Goal: Information Seeking & Learning: Learn about a topic

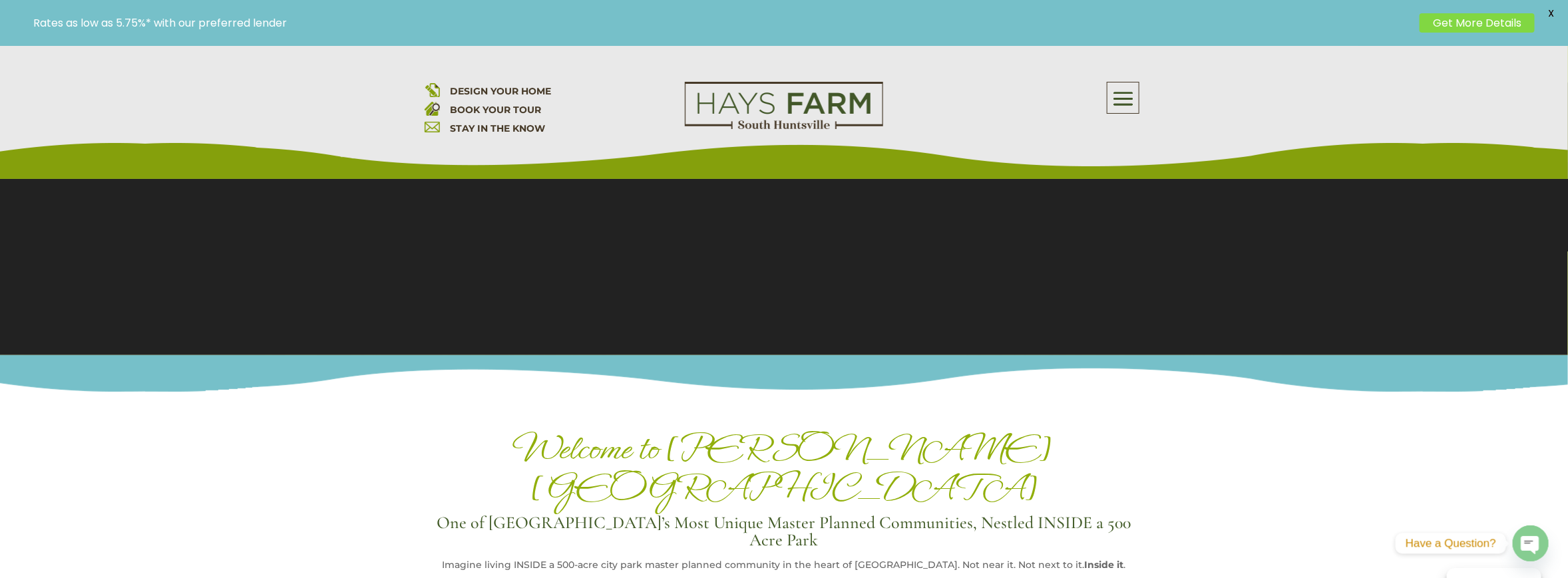
scroll to position [200, 0]
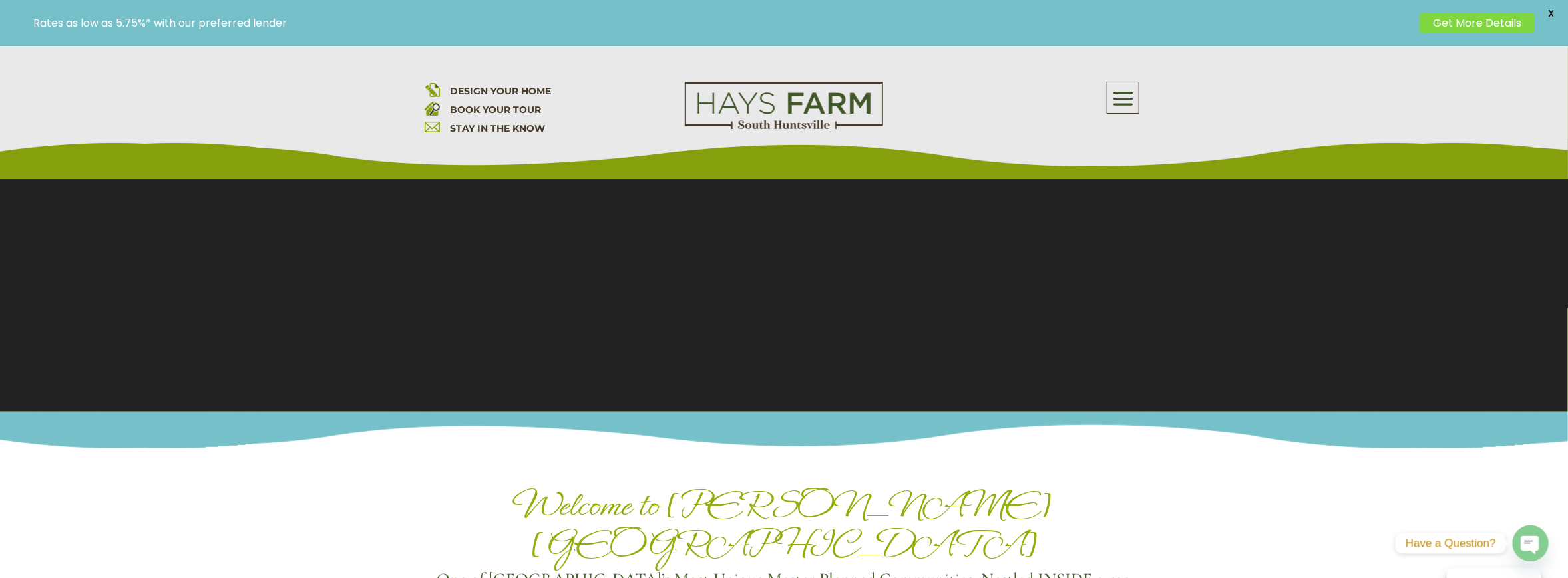
click at [1126, 101] on span at bounding box center [1123, 99] width 31 height 31
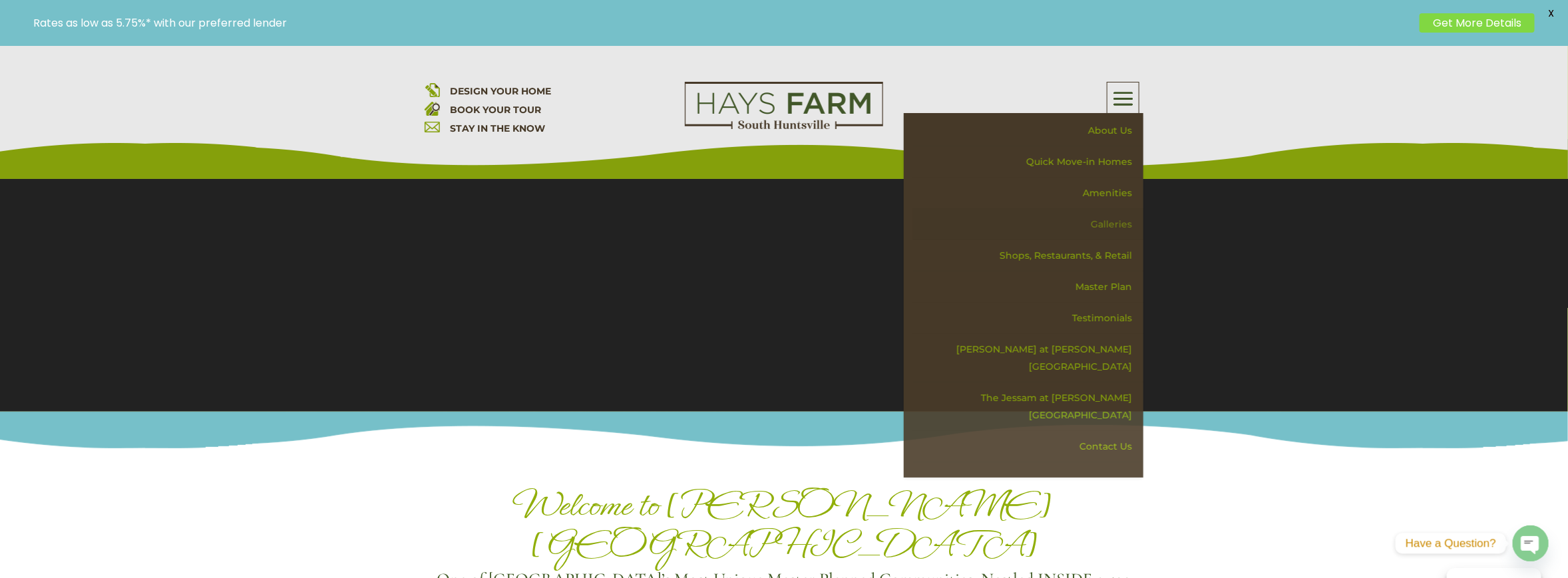
click at [1117, 222] on link "Galleries" at bounding box center [1028, 225] width 230 height 31
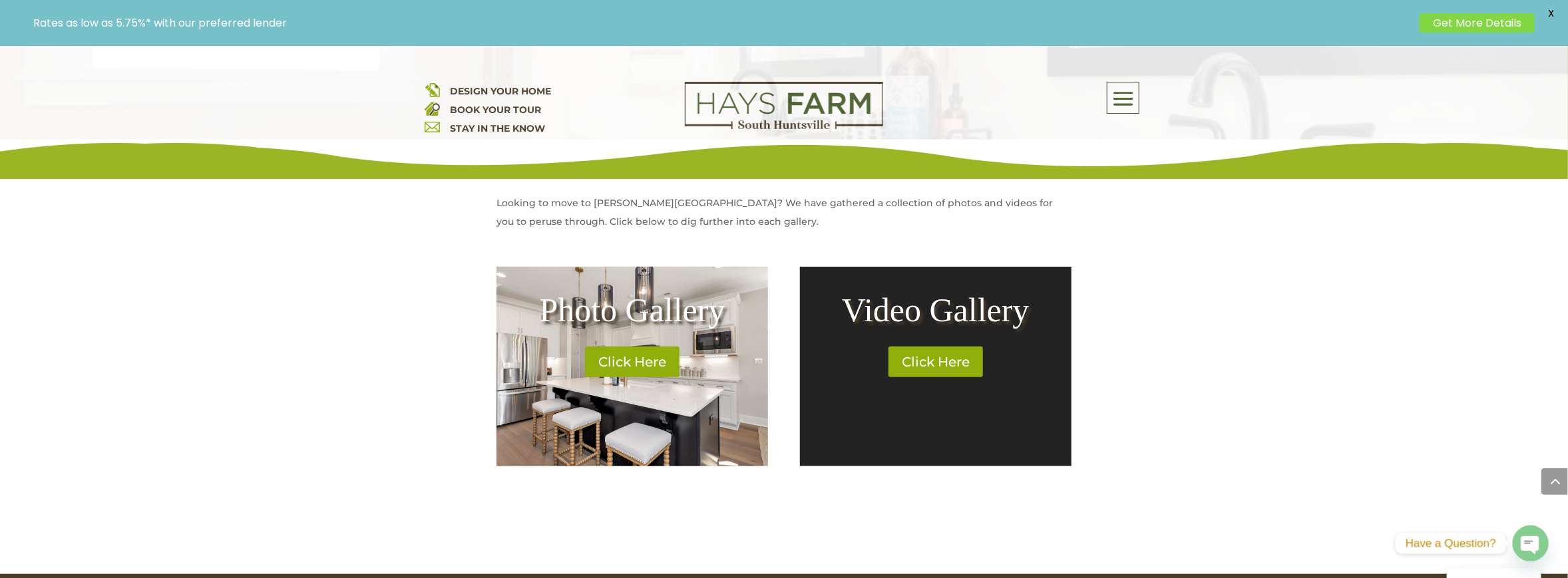
scroll to position [466, 0]
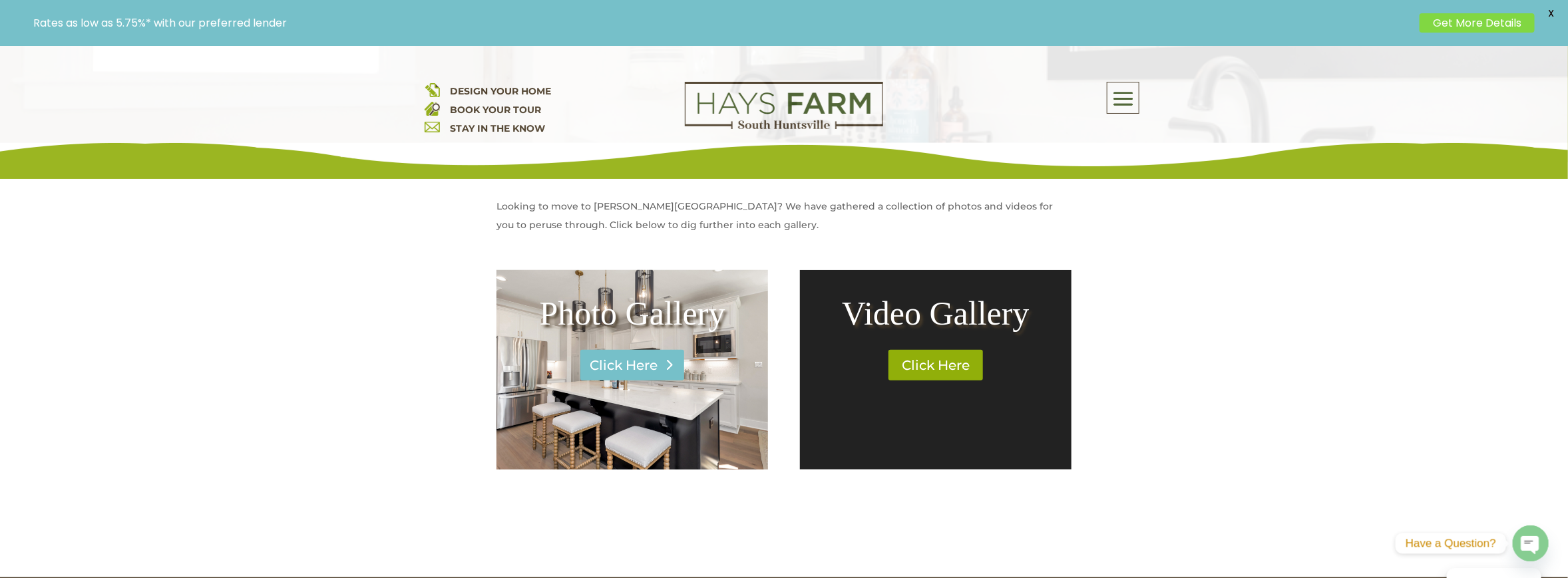
click at [632, 363] on link "Click Here" at bounding box center [632, 366] width 104 height 31
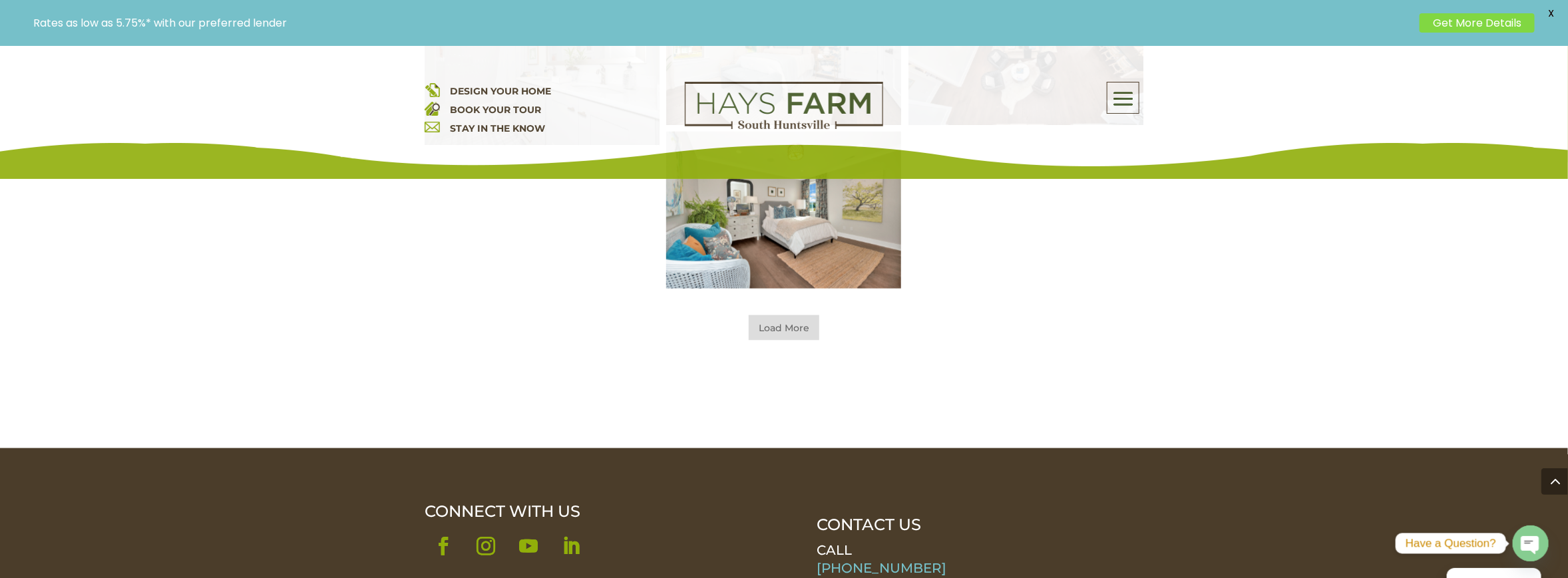
scroll to position [1064, 0]
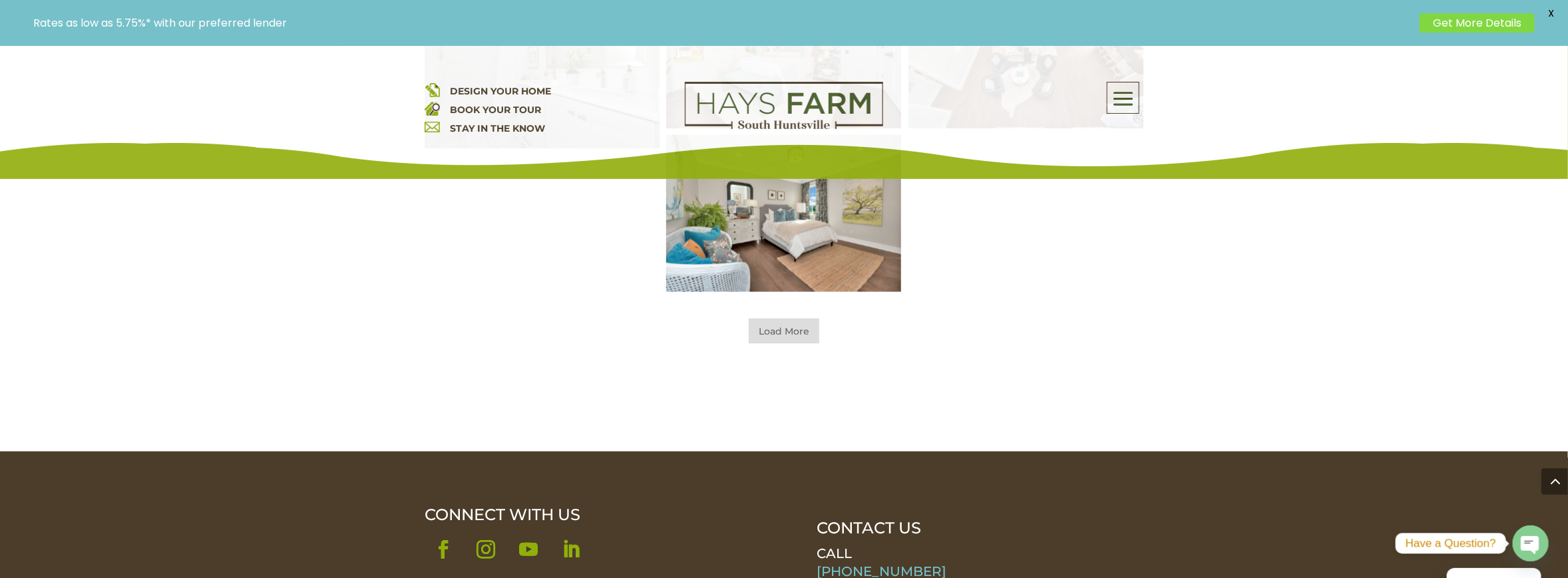
click at [790, 329] on span "Load More" at bounding box center [784, 331] width 71 height 26
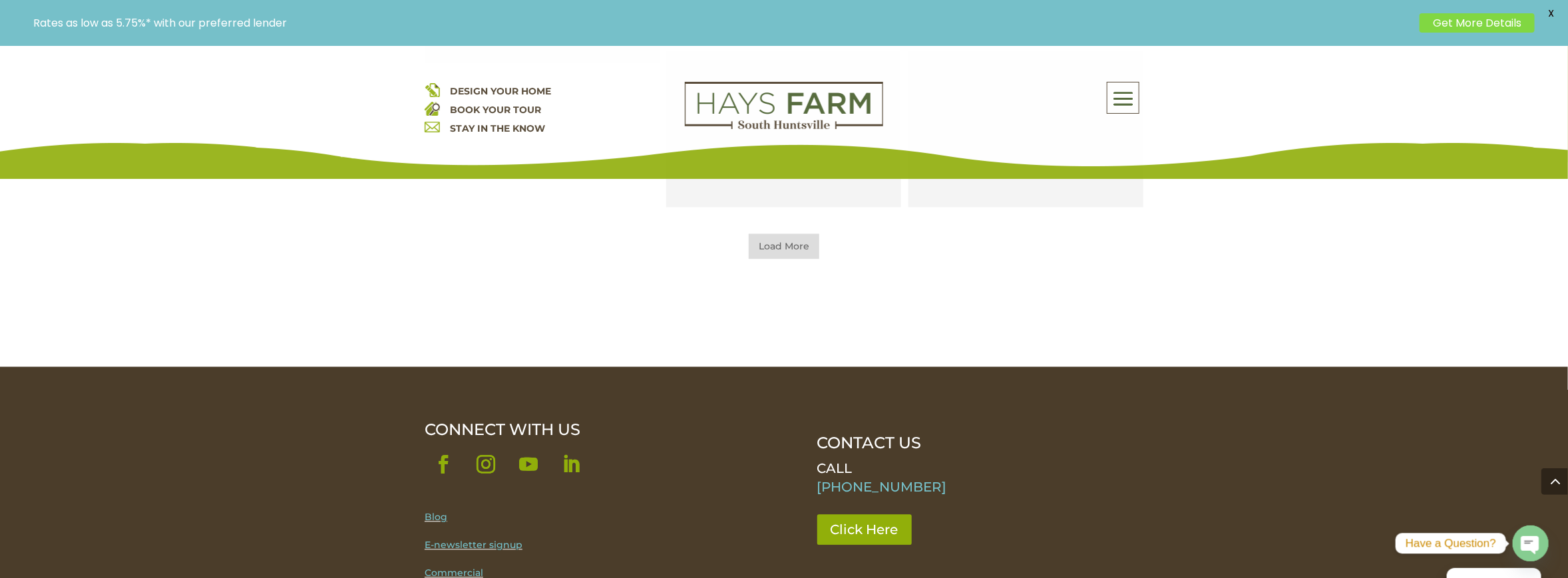
scroll to position [1663, 0]
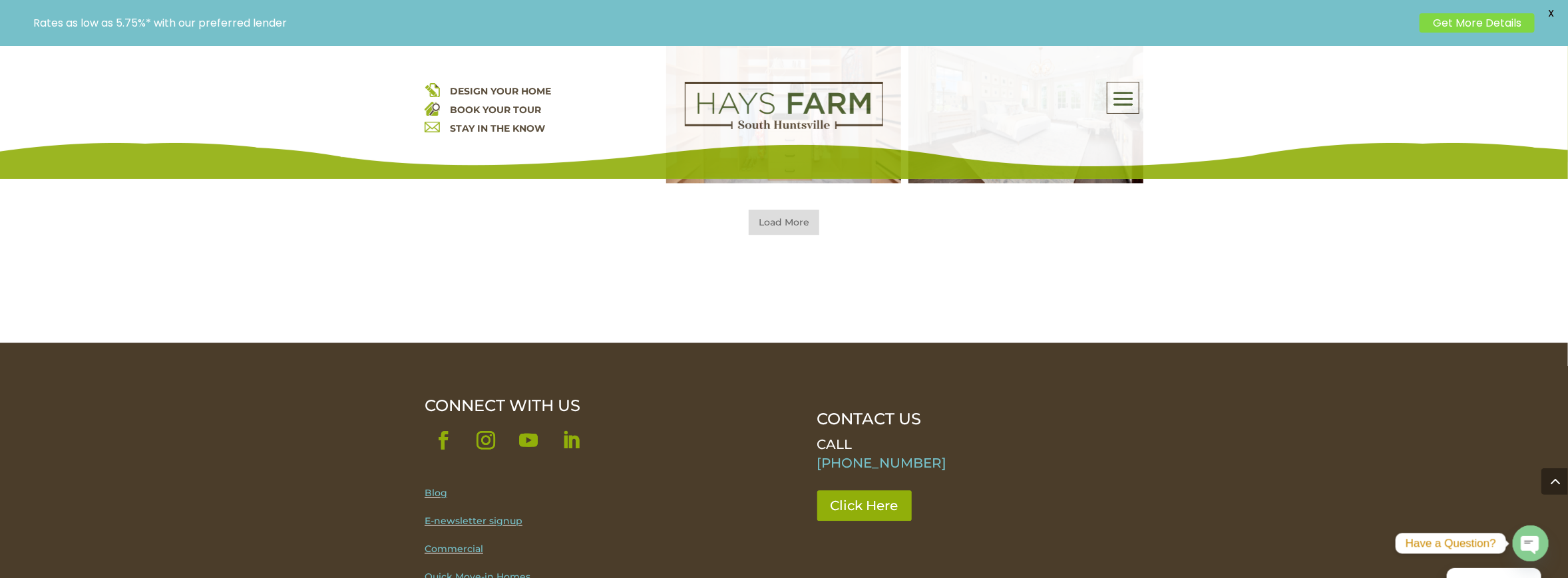
click at [782, 225] on span "Load More" at bounding box center [784, 222] width 71 height 26
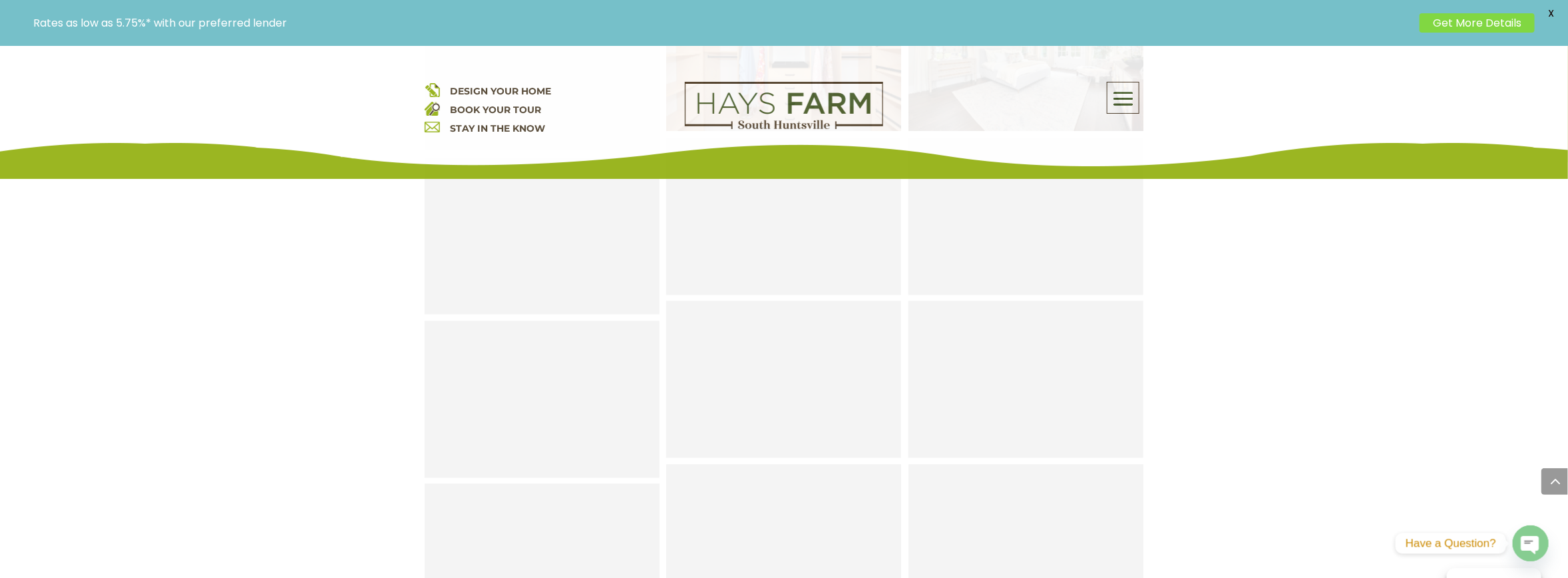
scroll to position [1863, 0]
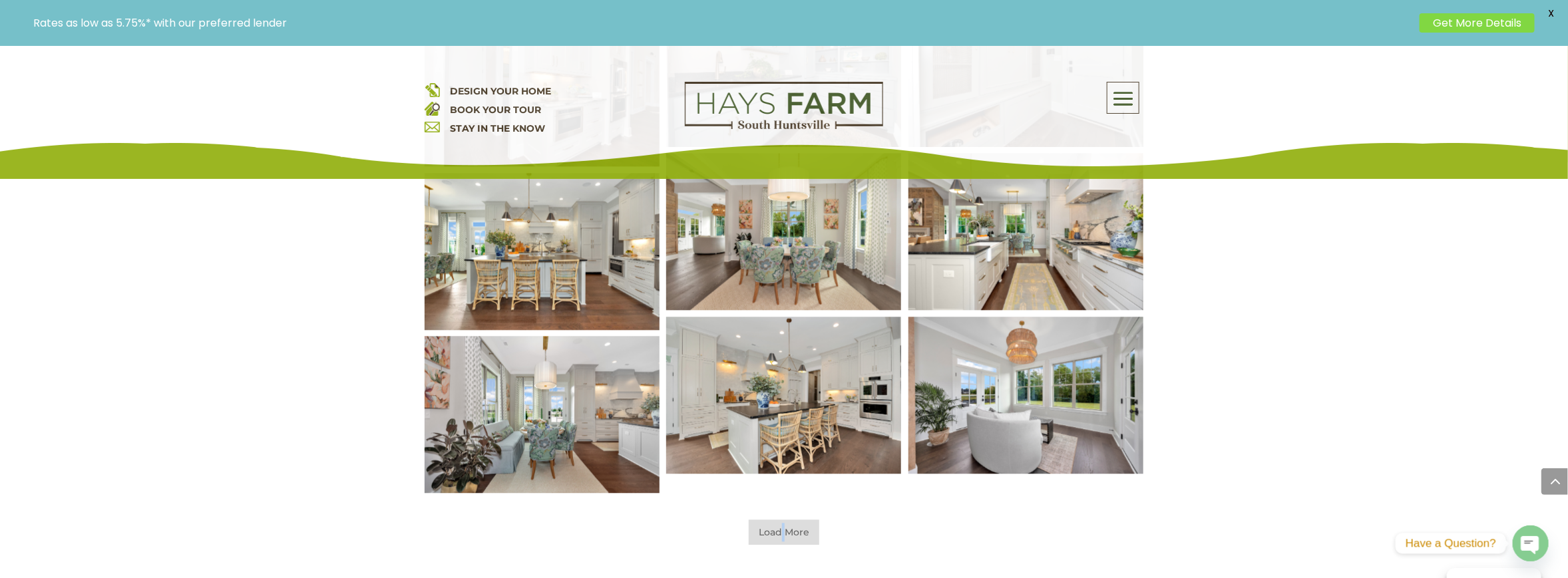
click at [782, 538] on span "Load More" at bounding box center [784, 532] width 71 height 26
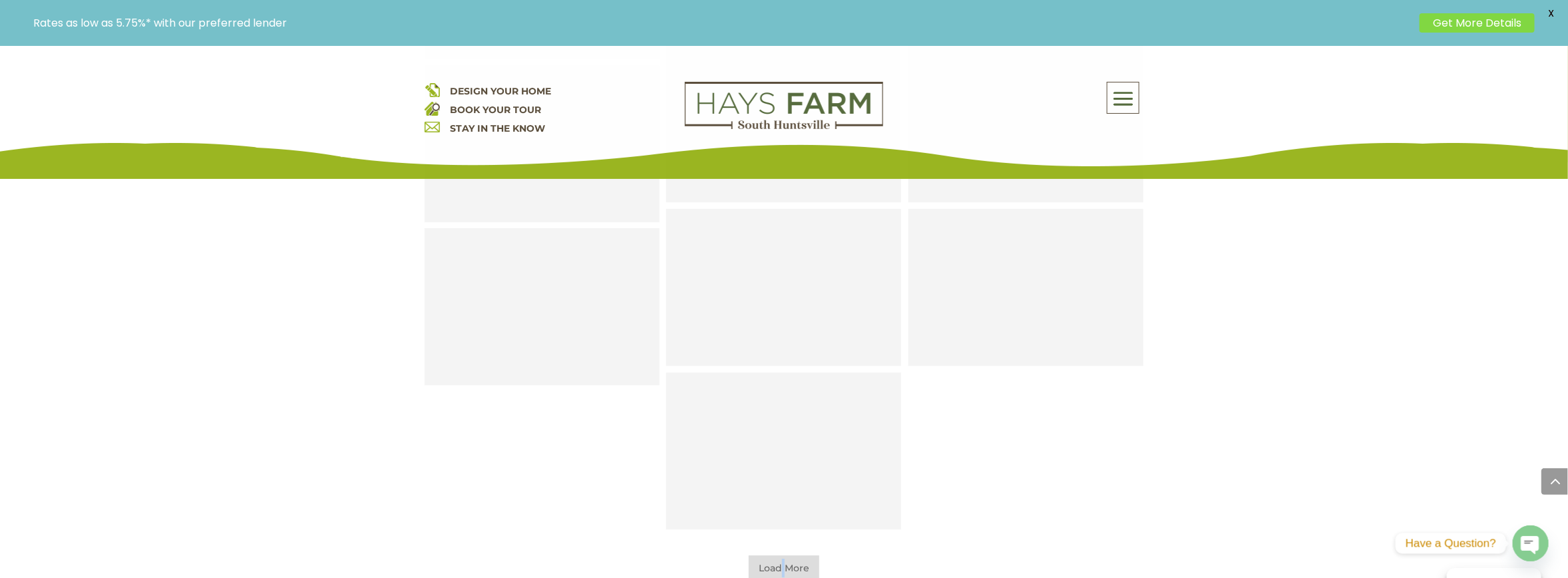
scroll to position [2728, 0]
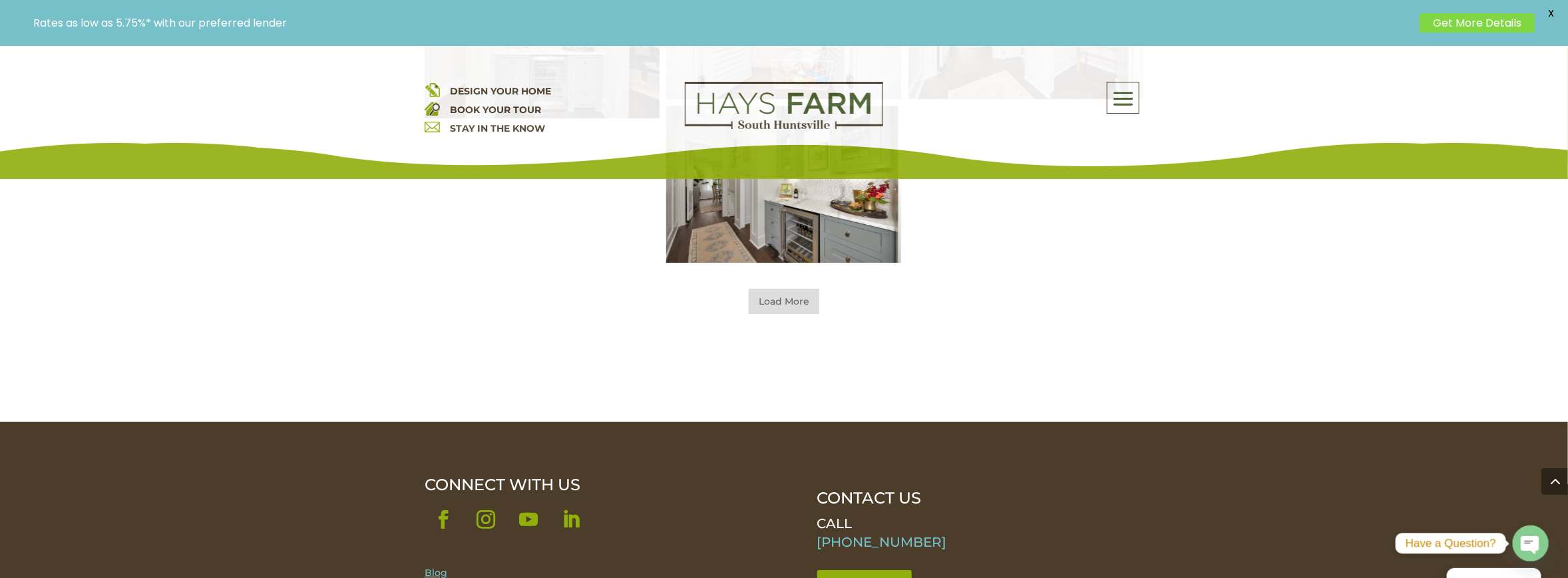
click at [797, 306] on span "Load More" at bounding box center [784, 301] width 71 height 26
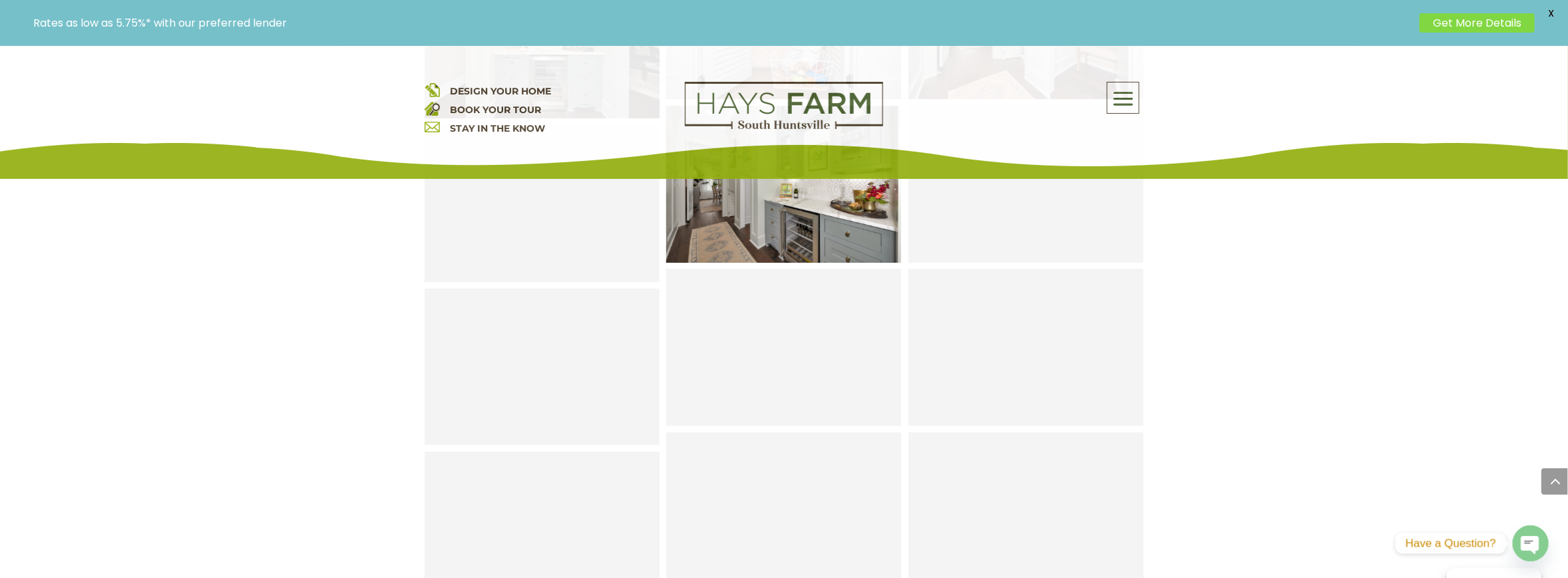
scroll to position [3060, 0]
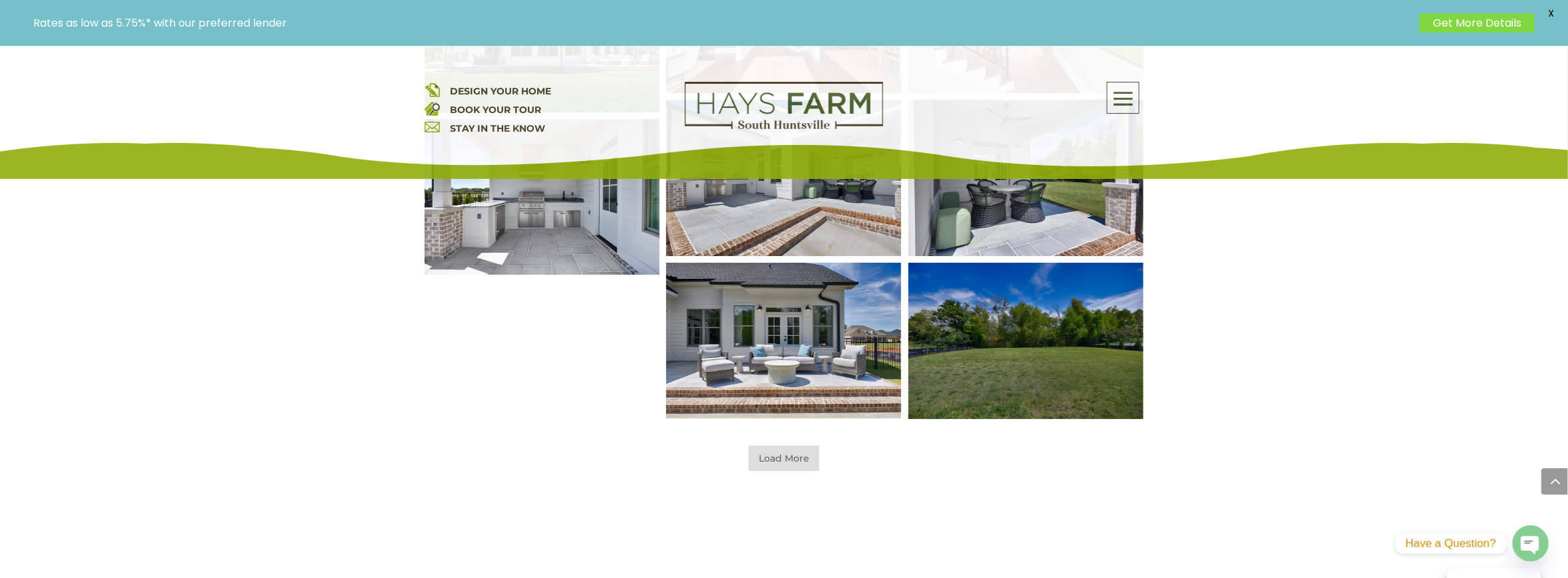
click at [812, 462] on span "Load More" at bounding box center [784, 458] width 71 height 26
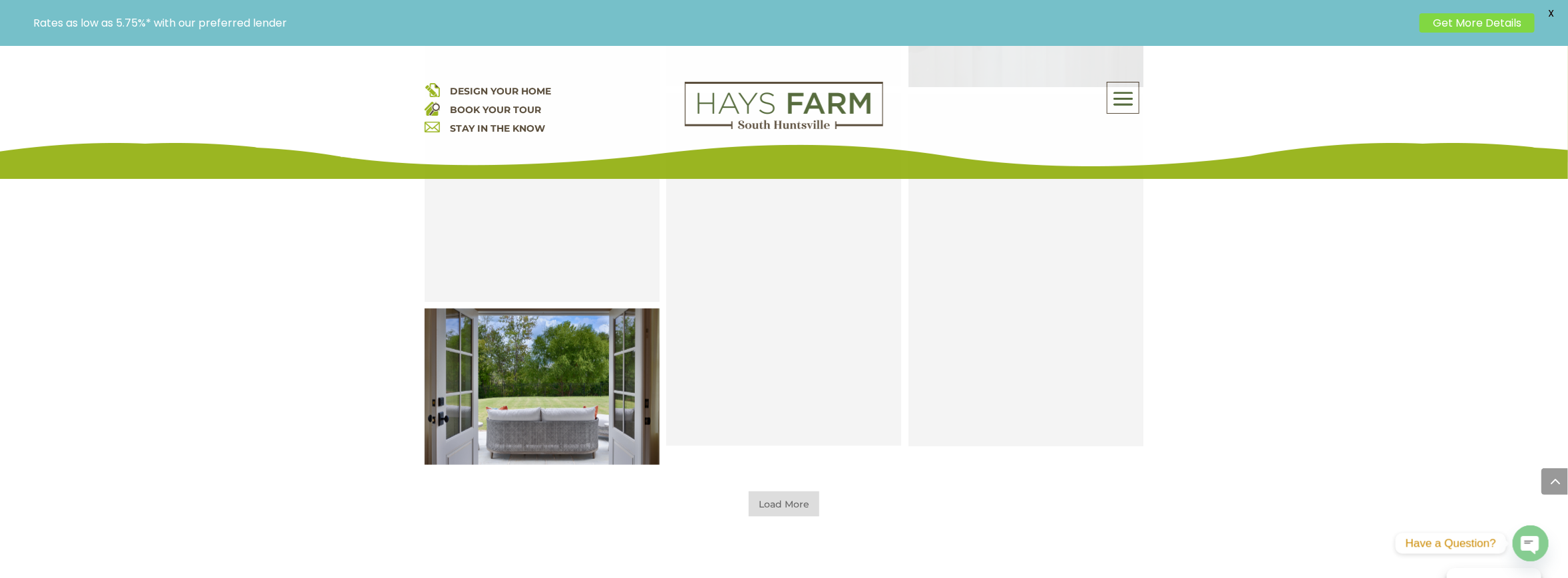
scroll to position [4191, 0]
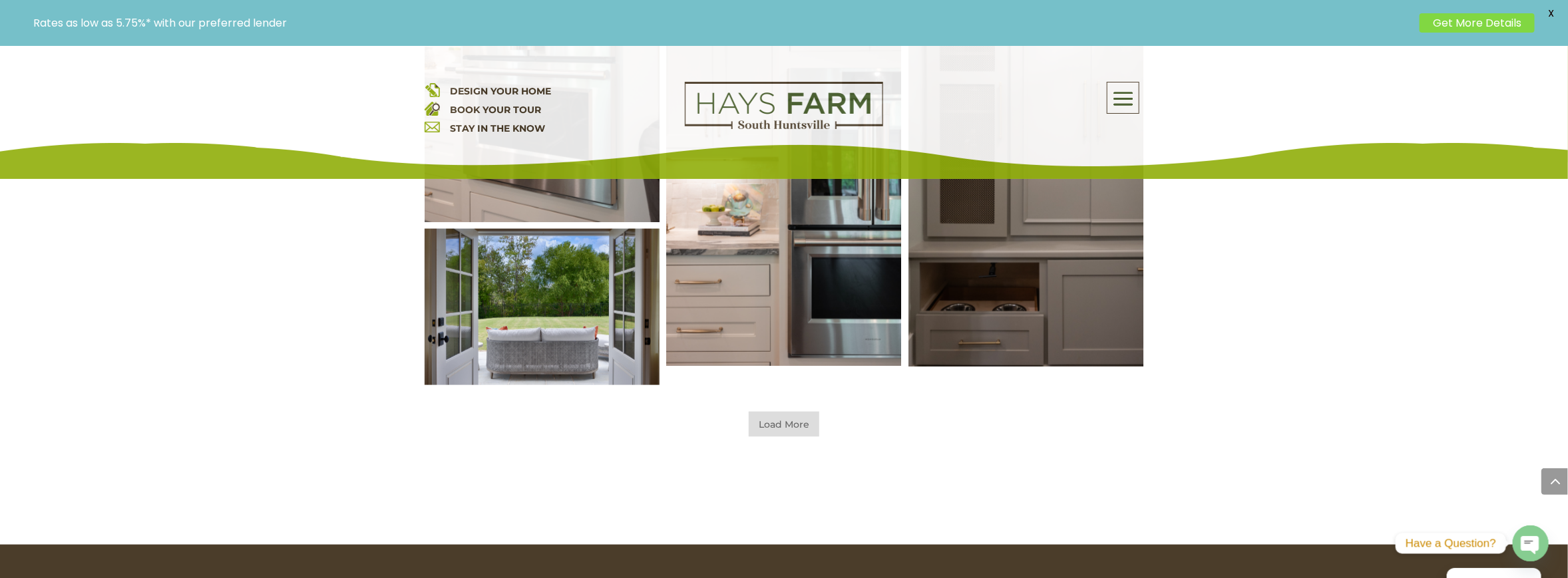
click at [799, 428] on span "Load More" at bounding box center [784, 425] width 71 height 26
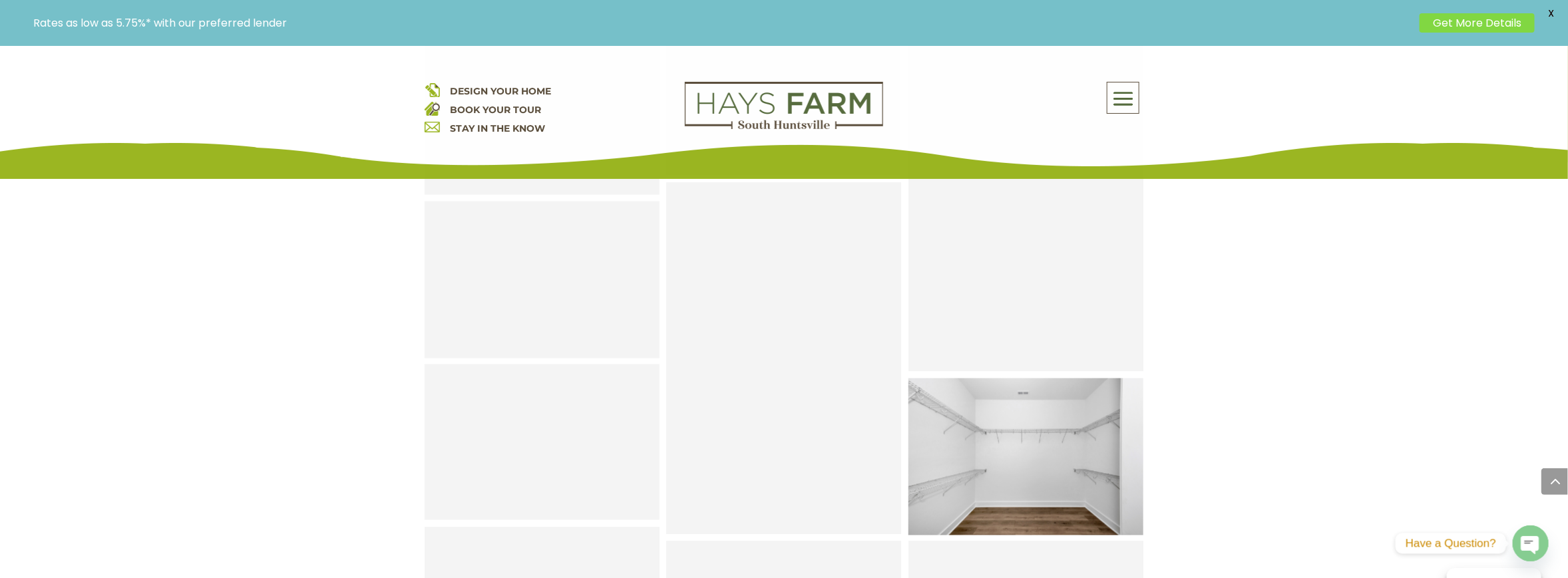
scroll to position [4790, 0]
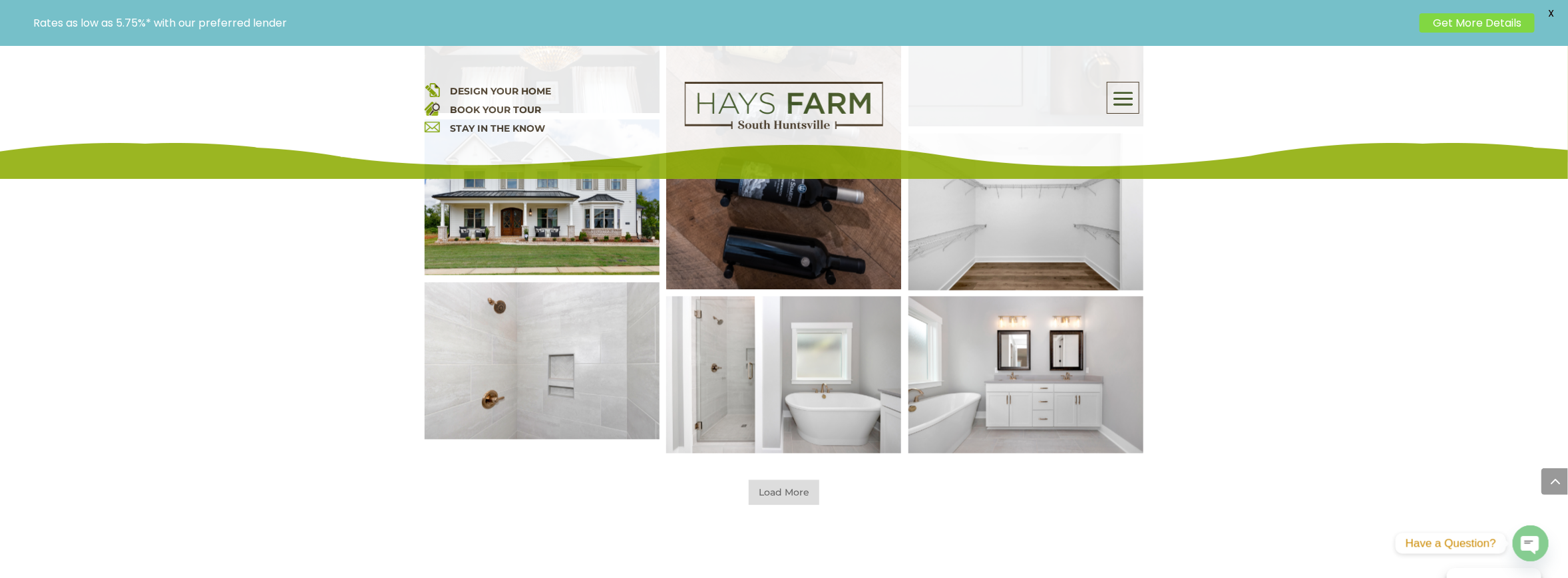
click at [784, 497] on span "Load More" at bounding box center [784, 493] width 71 height 26
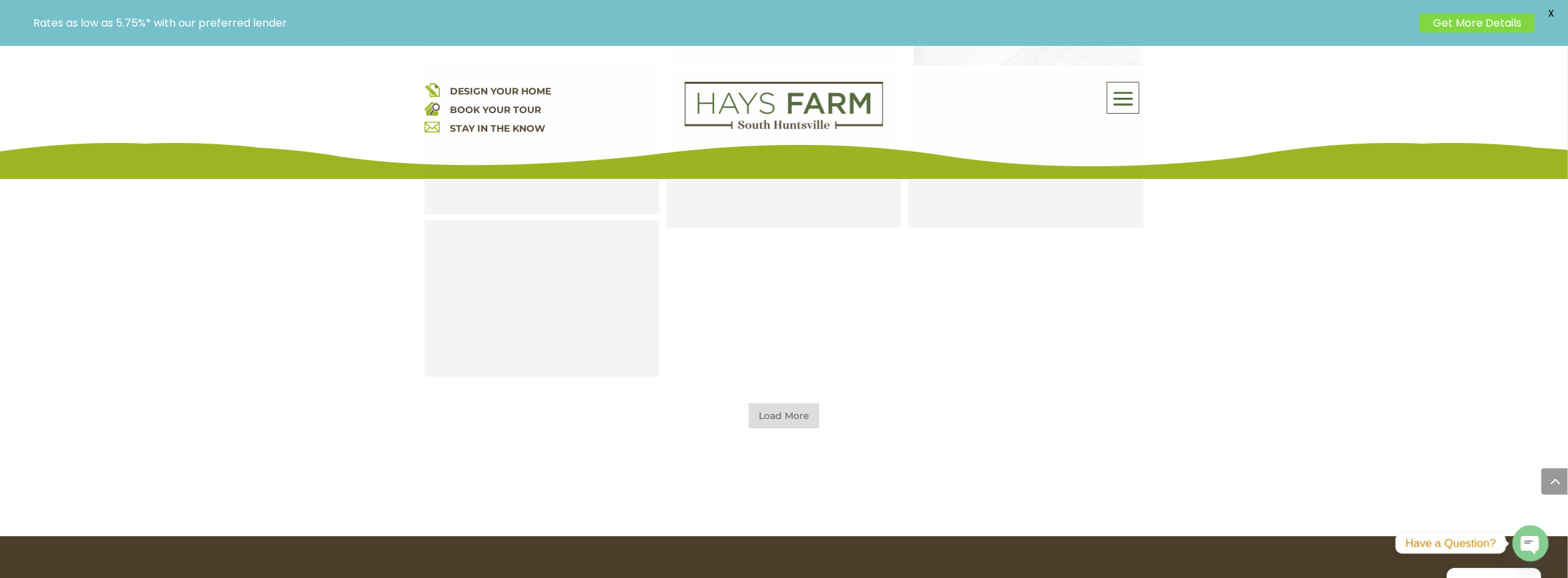
scroll to position [5589, 0]
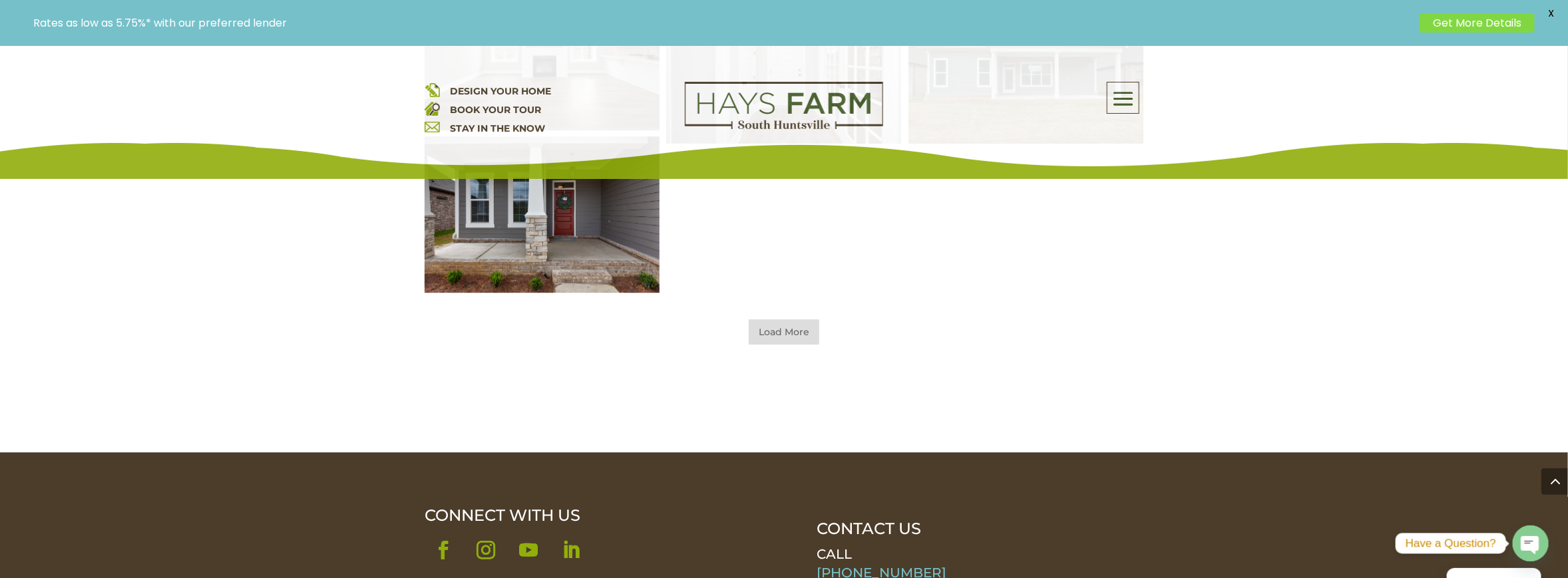
click at [790, 331] on span "Load More" at bounding box center [784, 332] width 71 height 26
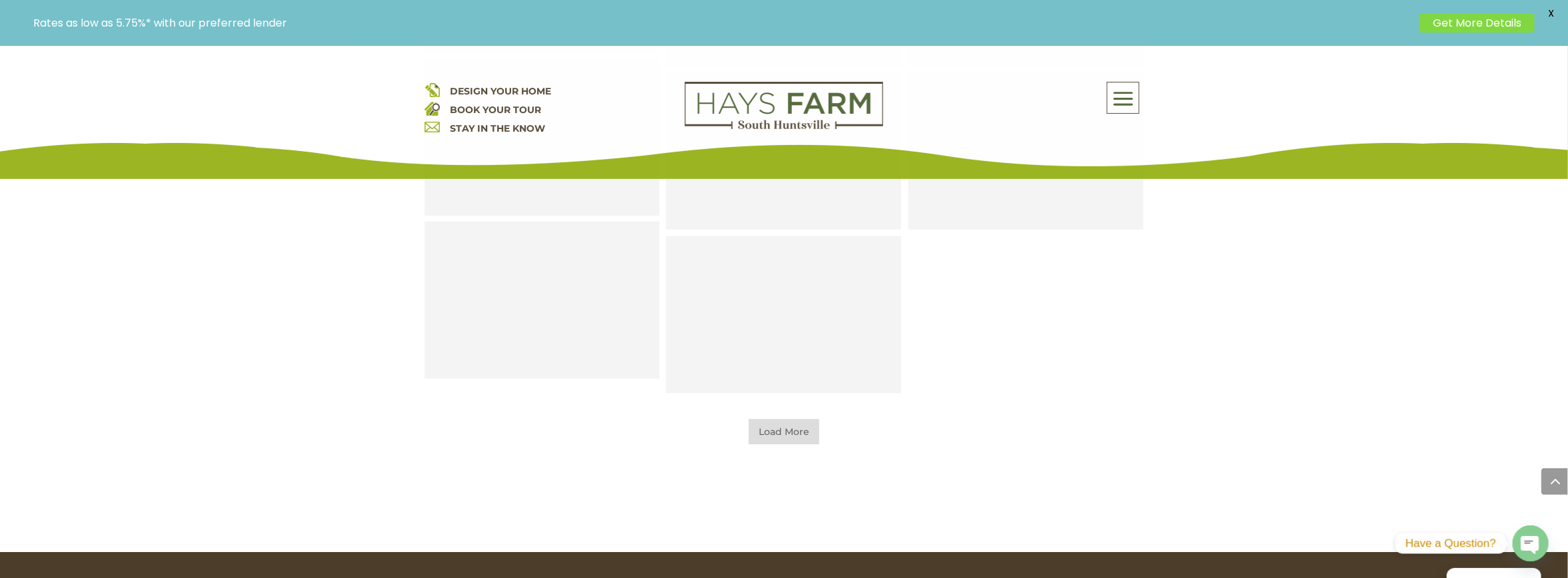
scroll to position [6188, 0]
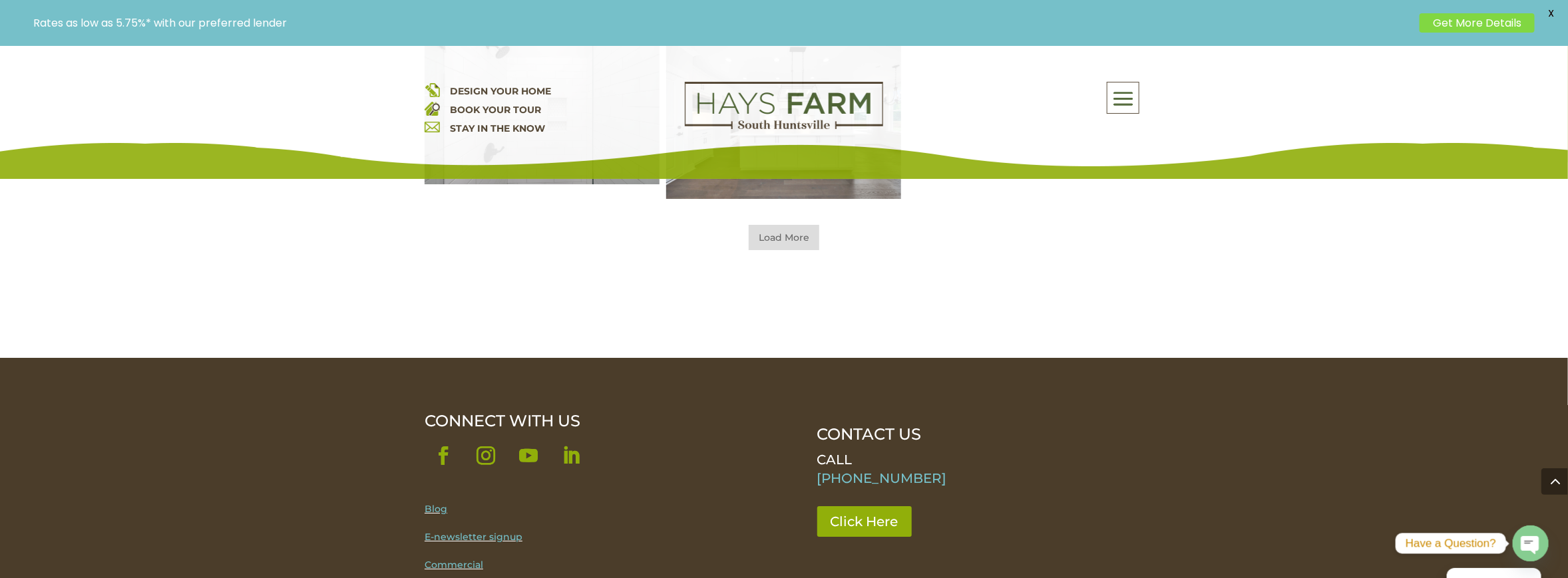
click at [791, 239] on span "Load More" at bounding box center [784, 237] width 71 height 26
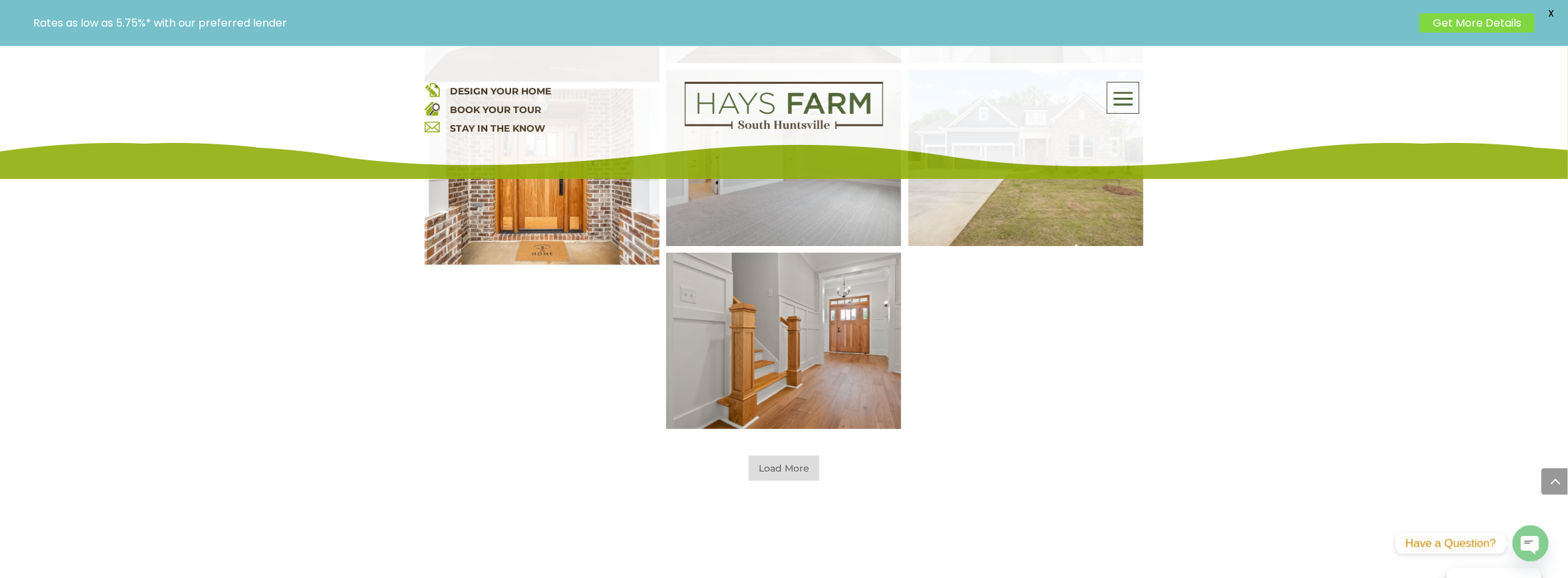
scroll to position [6654, 0]
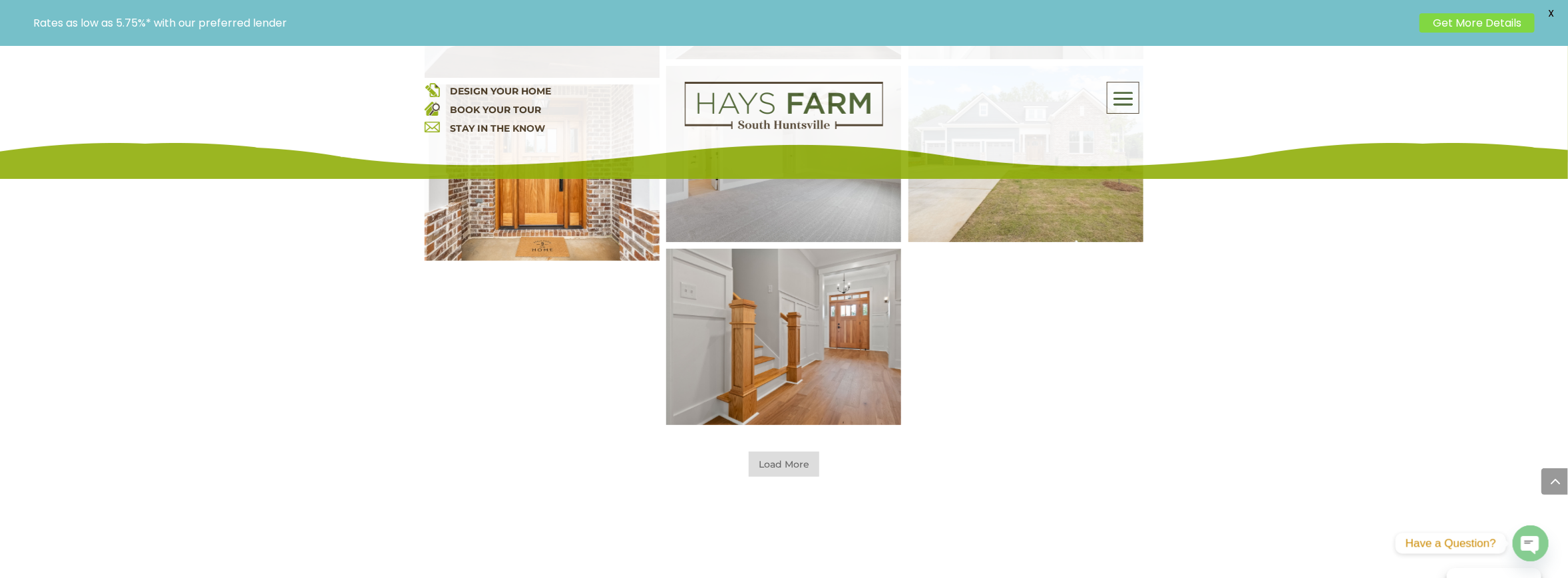
click at [790, 469] on span "Load More" at bounding box center [784, 464] width 71 height 26
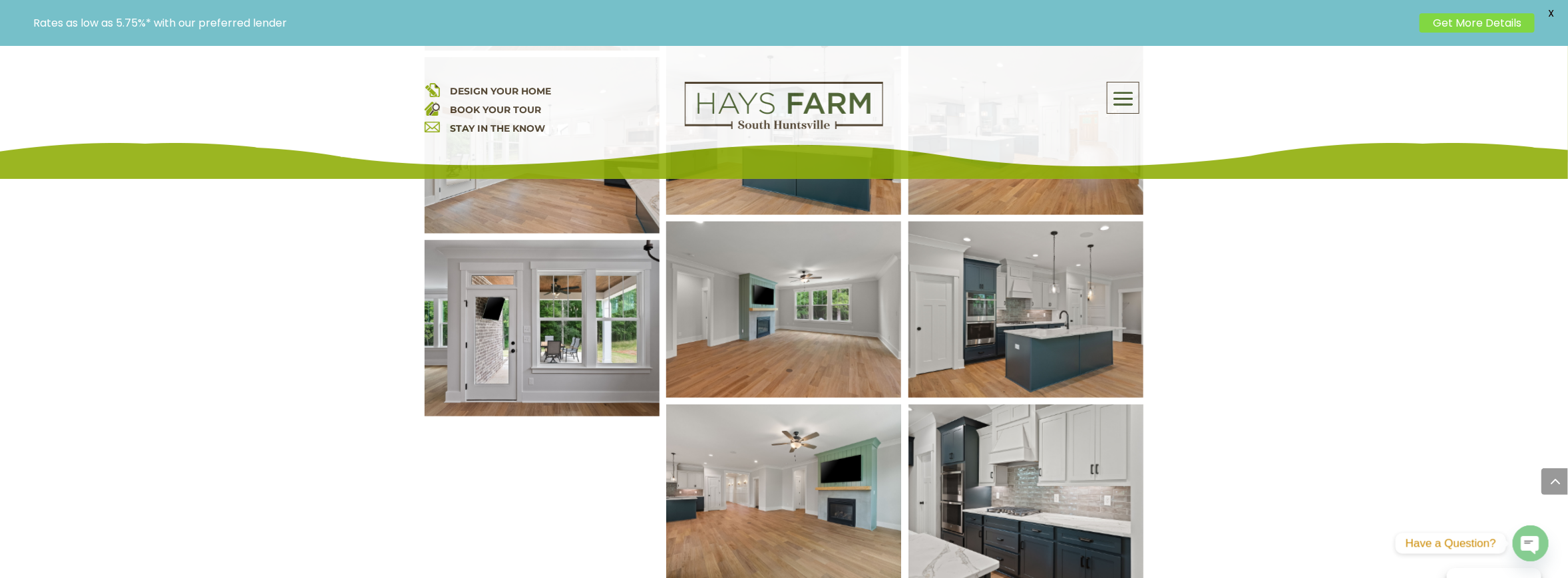
scroll to position [7186, 0]
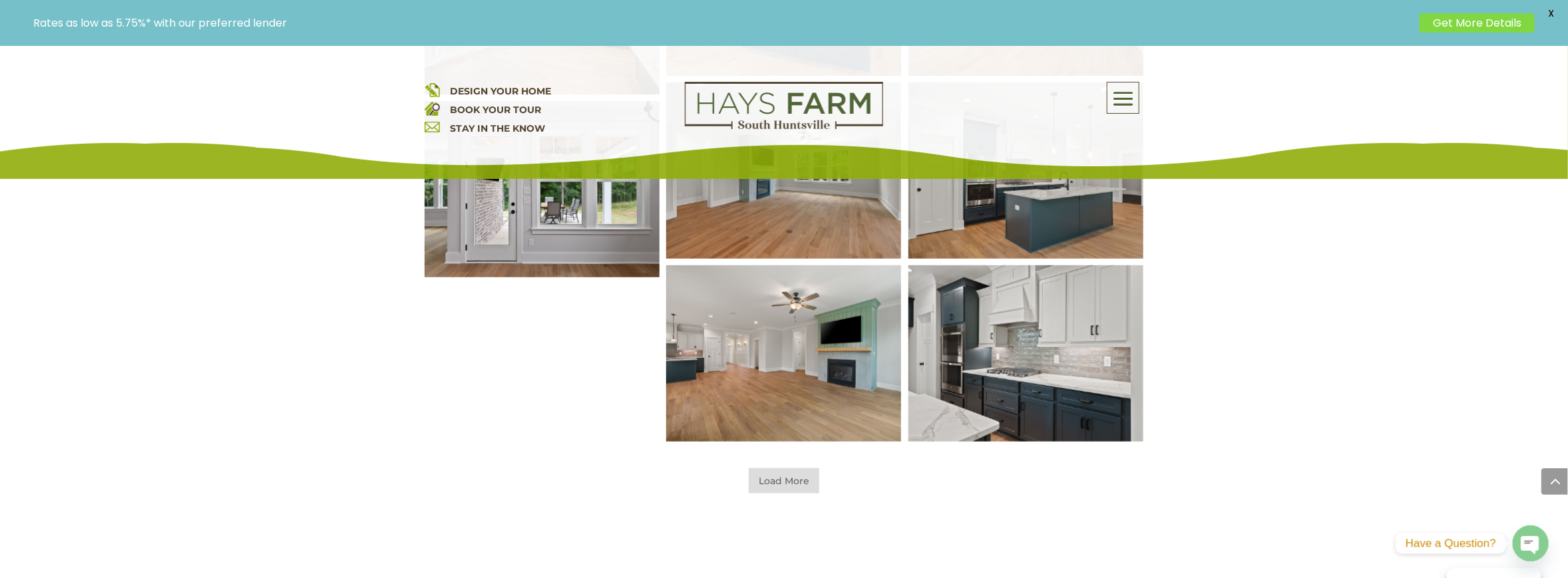
click at [774, 478] on span "Load More" at bounding box center [784, 481] width 71 height 26
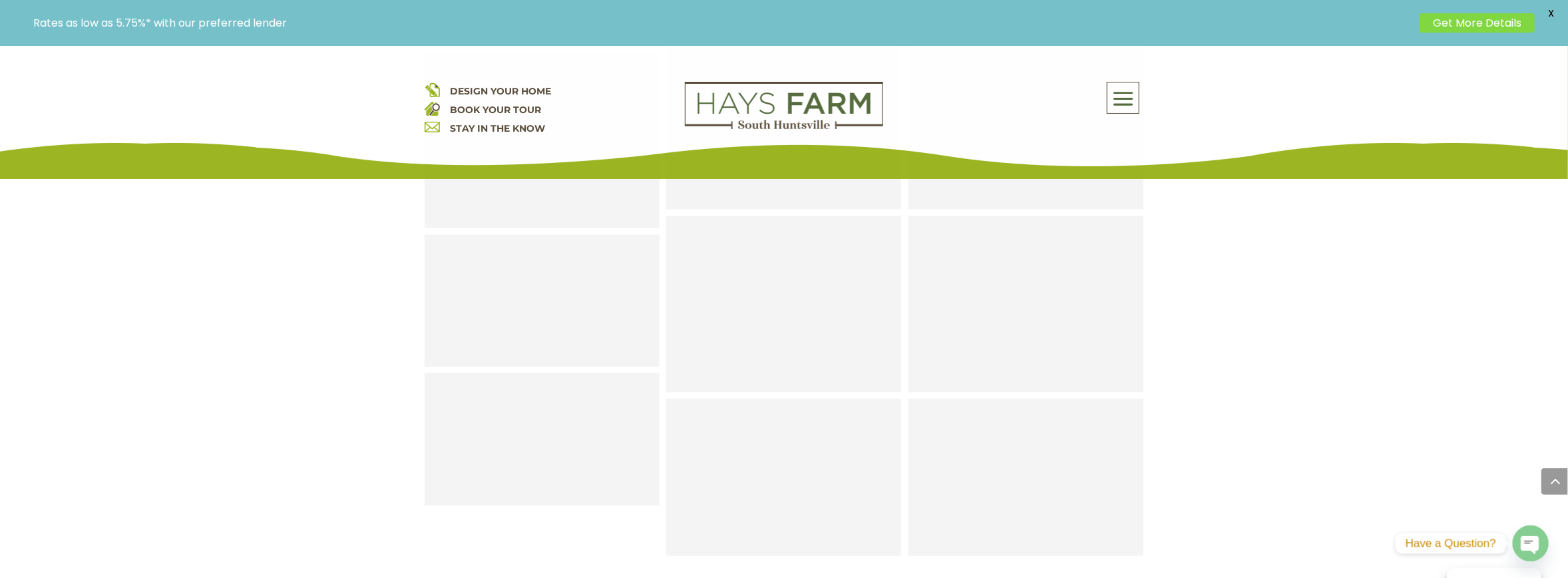
scroll to position [7785, 0]
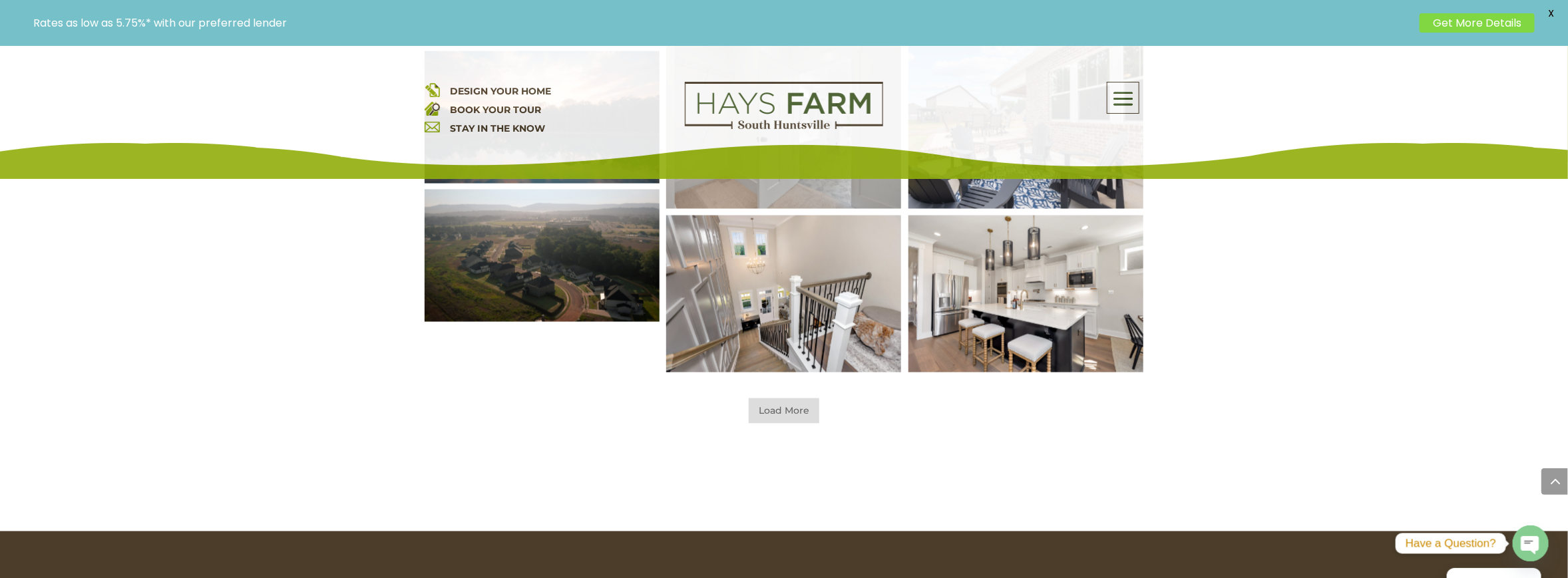
click at [802, 416] on span "Load More" at bounding box center [784, 411] width 71 height 26
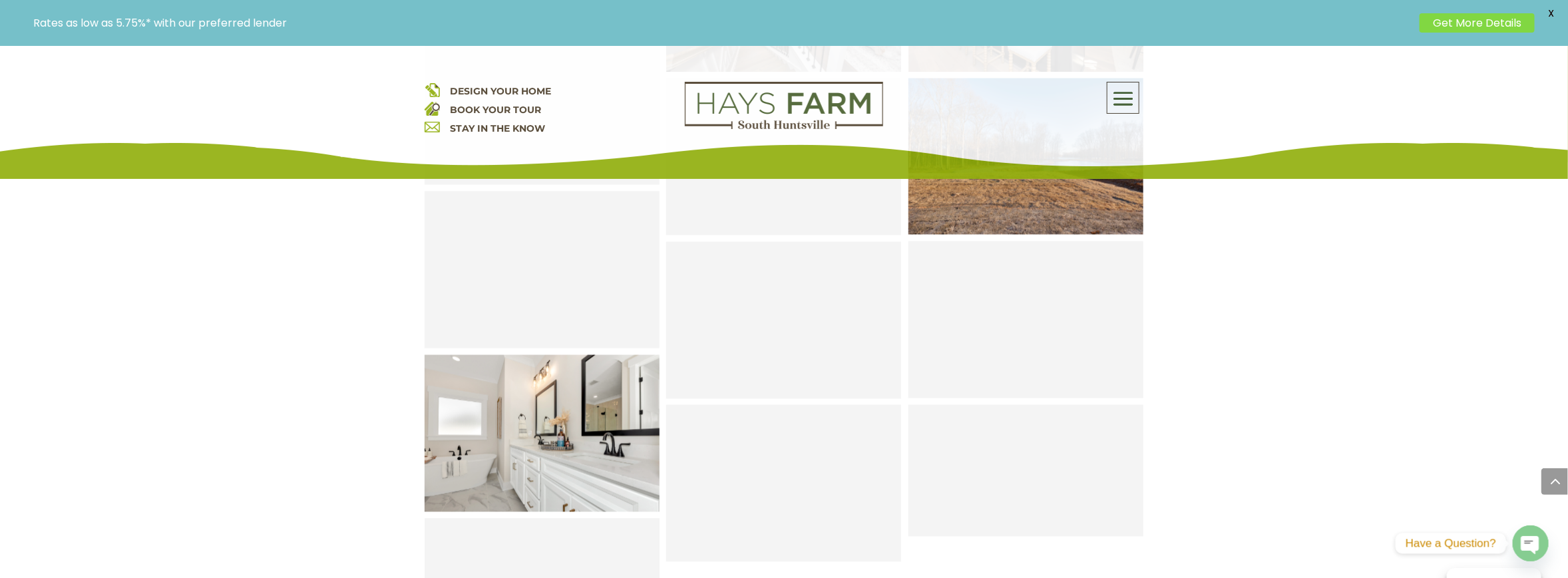
scroll to position [8317, 0]
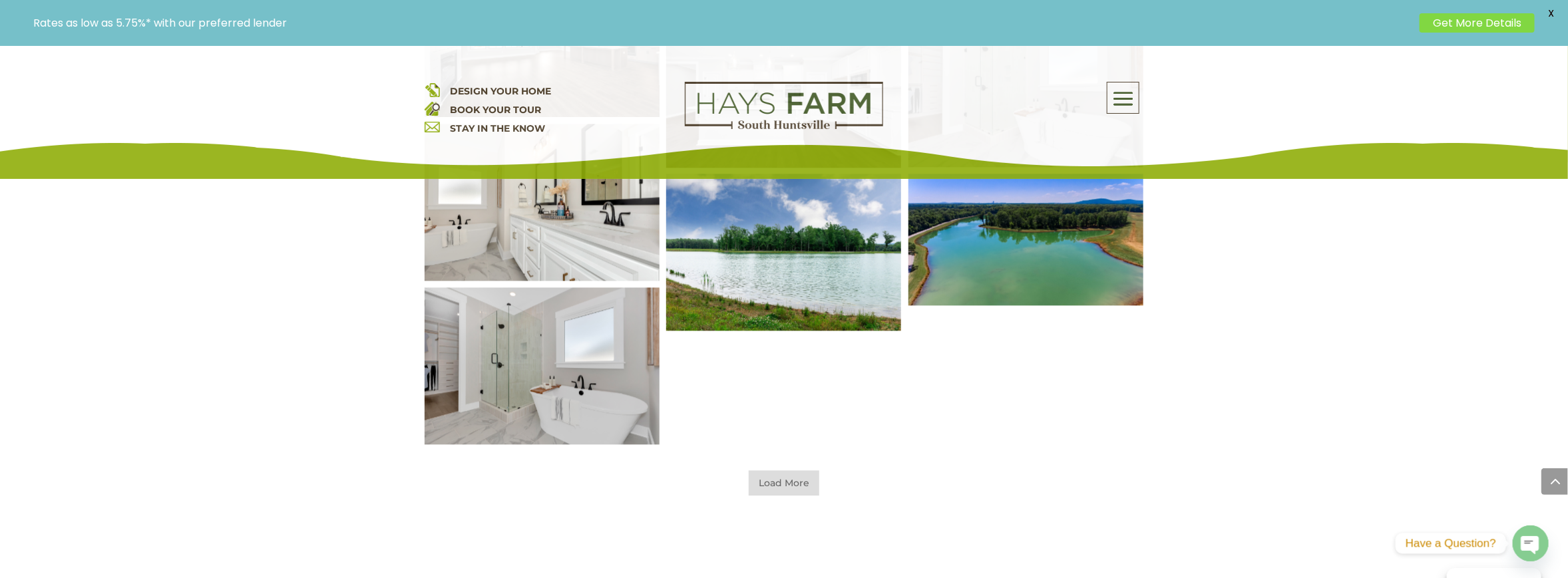
click at [786, 486] on span "Load More" at bounding box center [784, 483] width 71 height 26
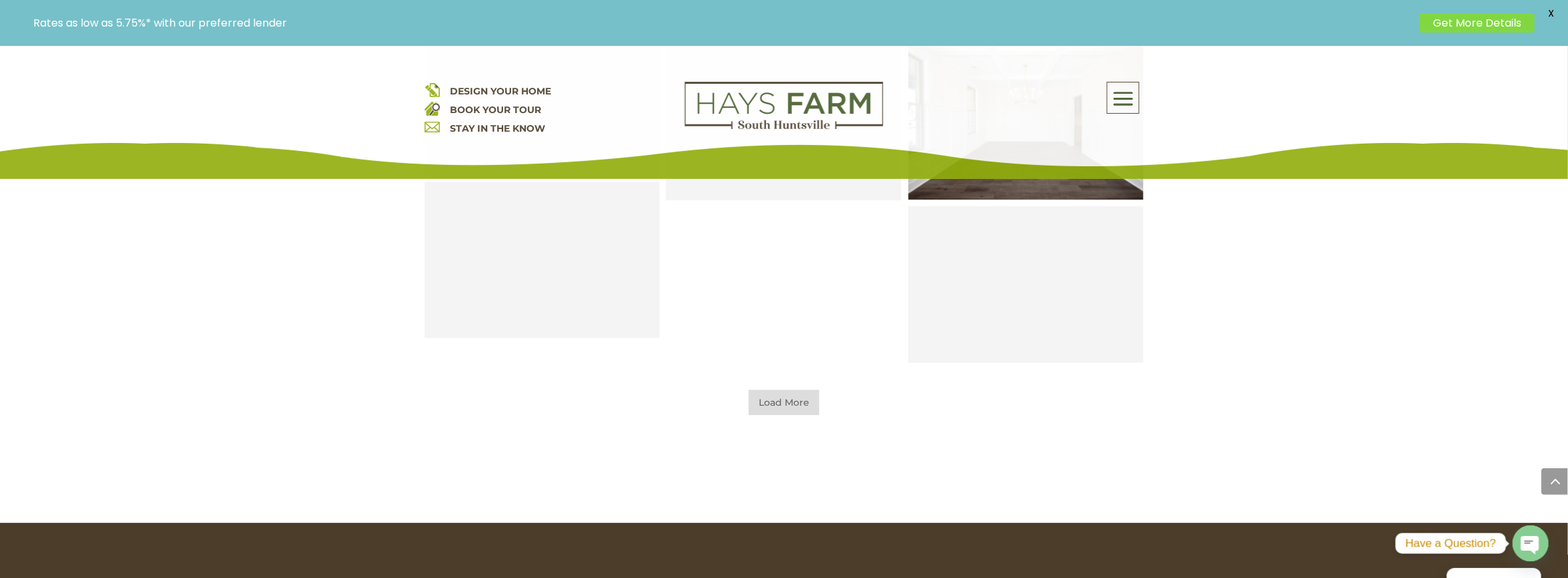
scroll to position [8849, 0]
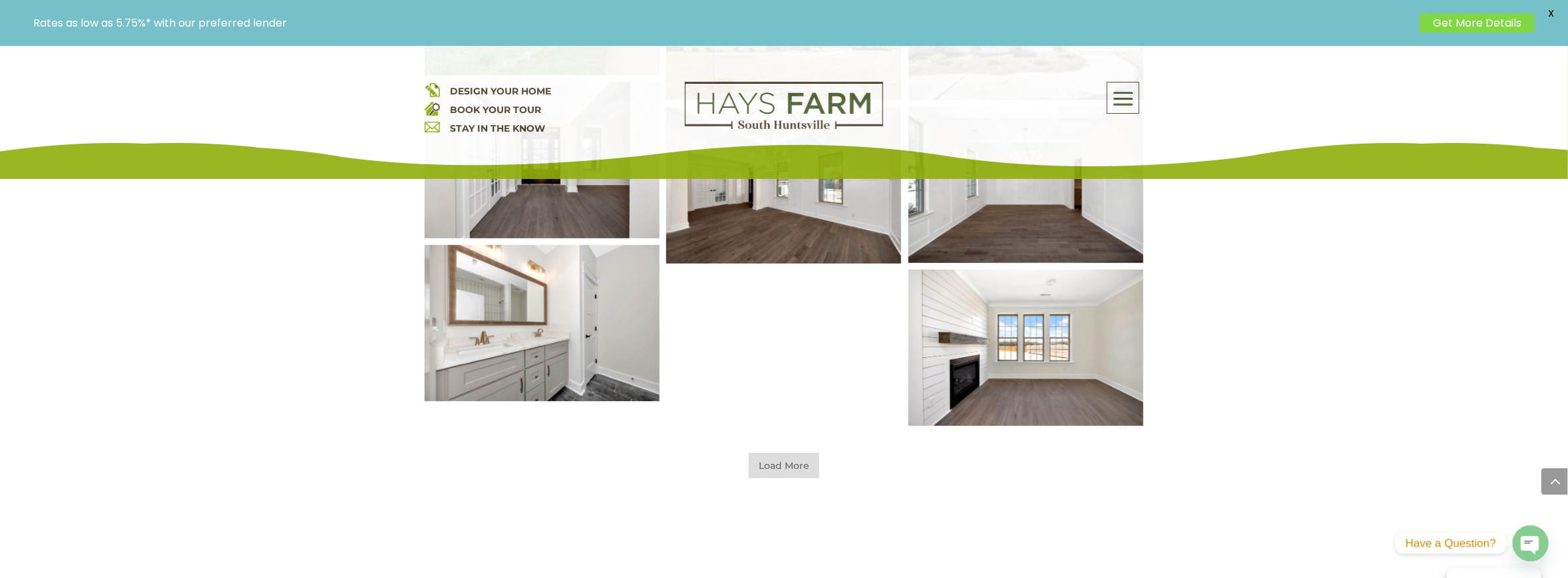
click at [799, 471] on span "Load More" at bounding box center [784, 466] width 71 height 26
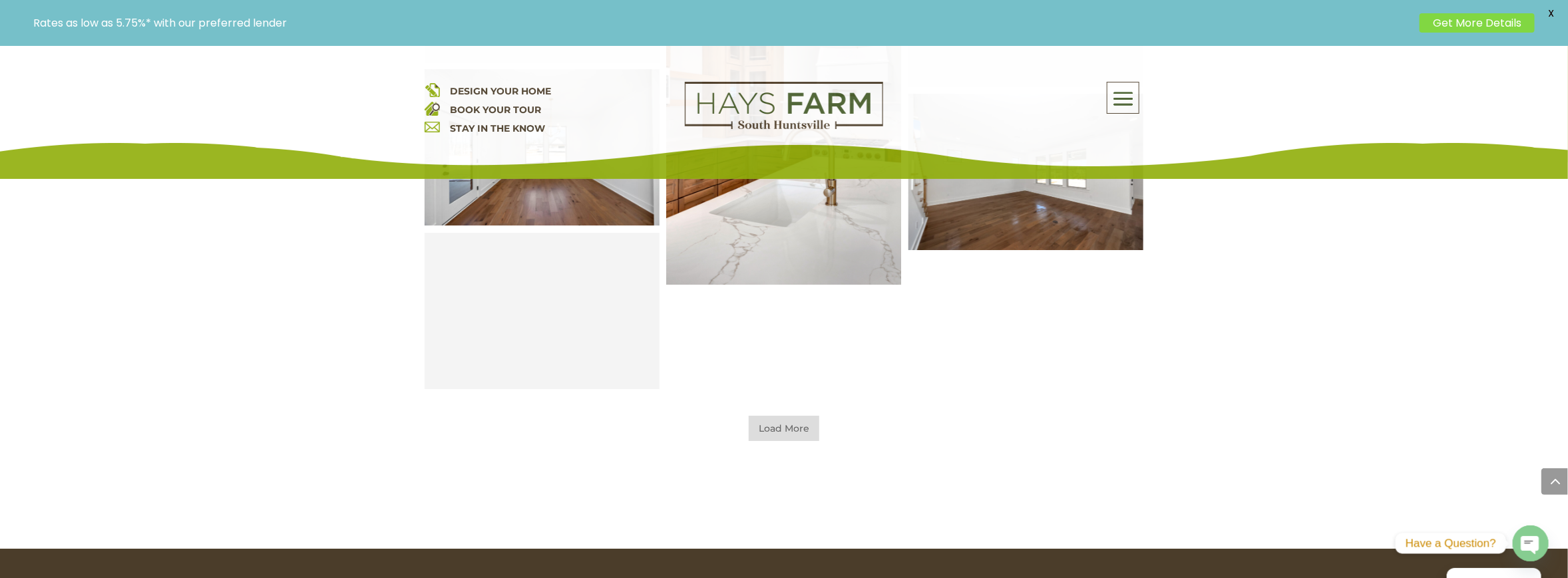
scroll to position [9515, 0]
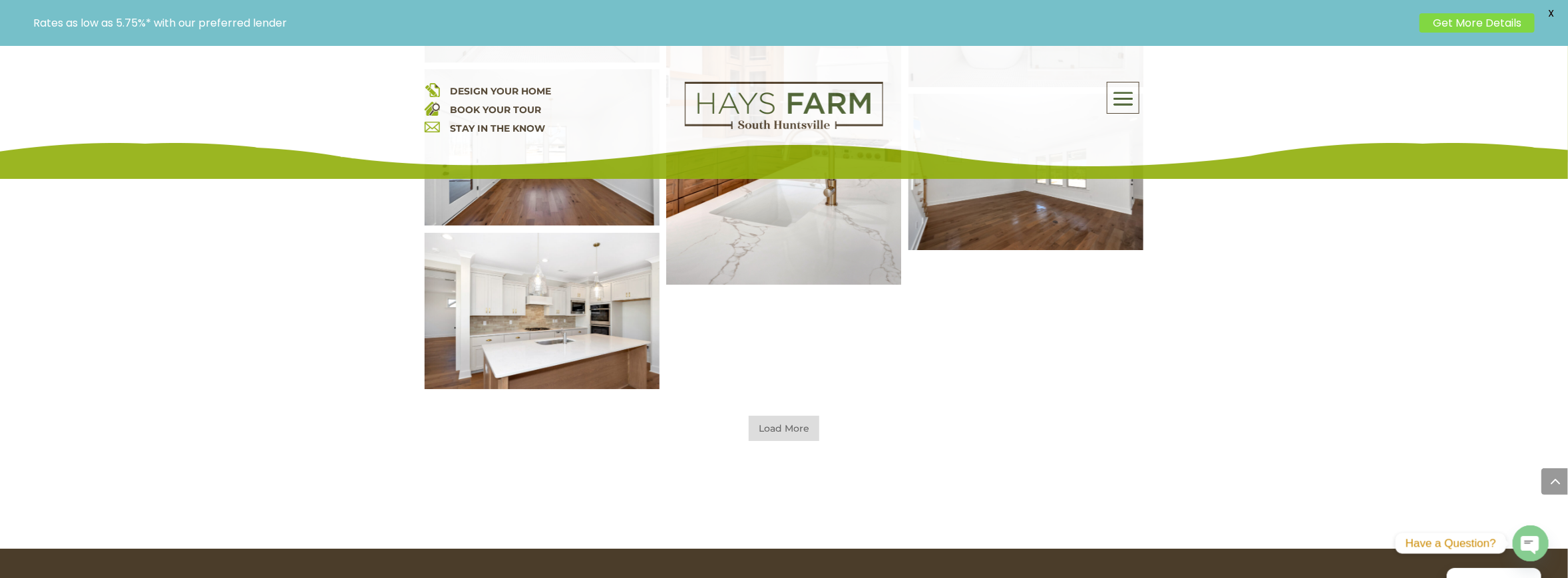
click at [813, 431] on span "Load More" at bounding box center [784, 428] width 71 height 26
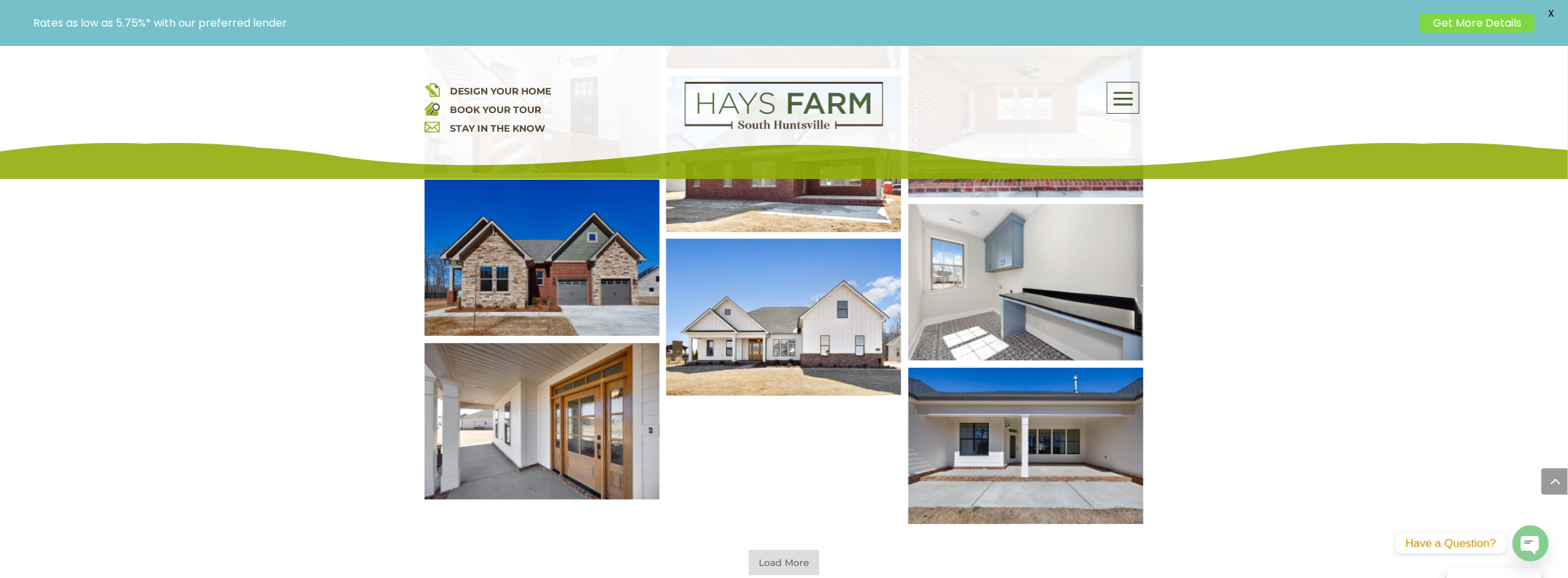
scroll to position [9914, 0]
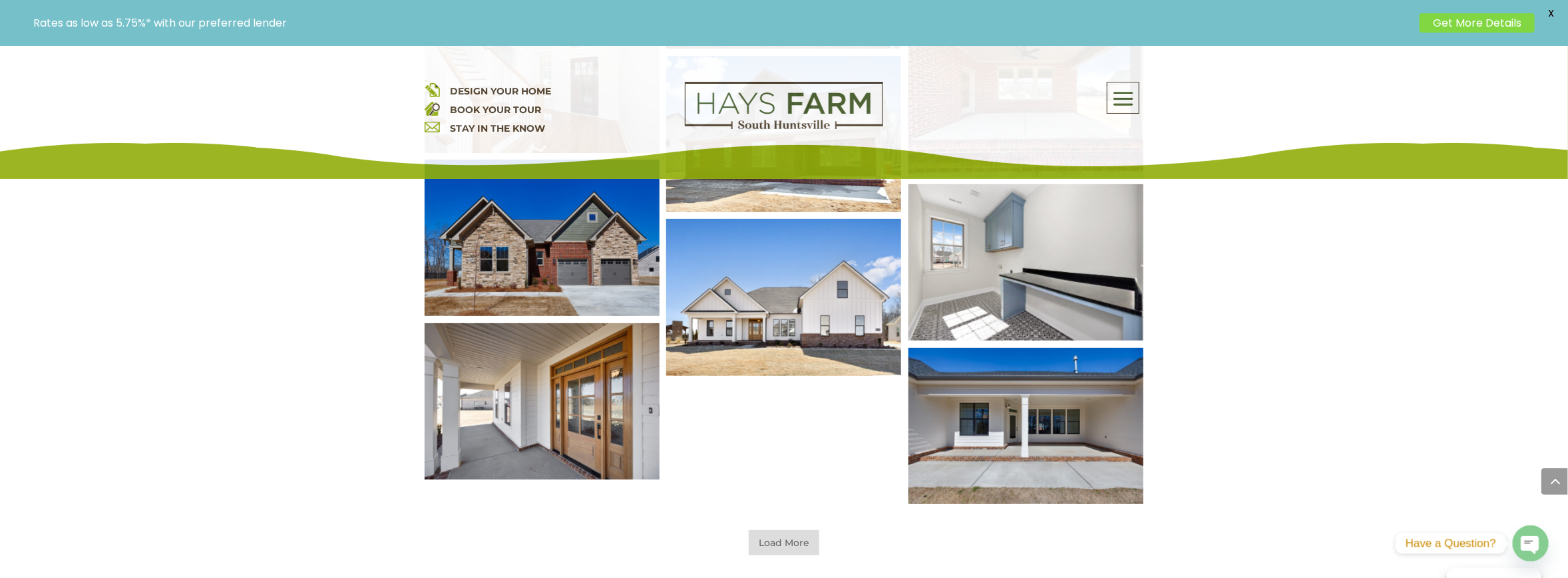
click at [781, 538] on span "Load More" at bounding box center [784, 542] width 71 height 26
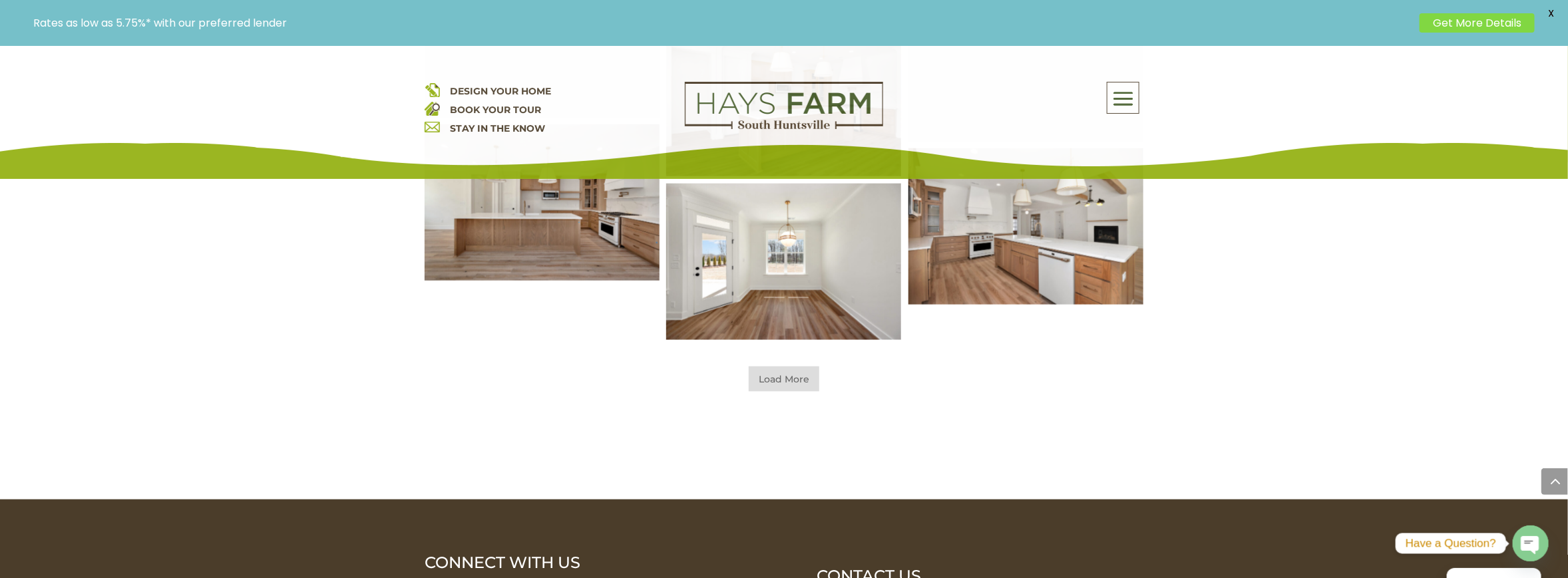
scroll to position [10512, 0]
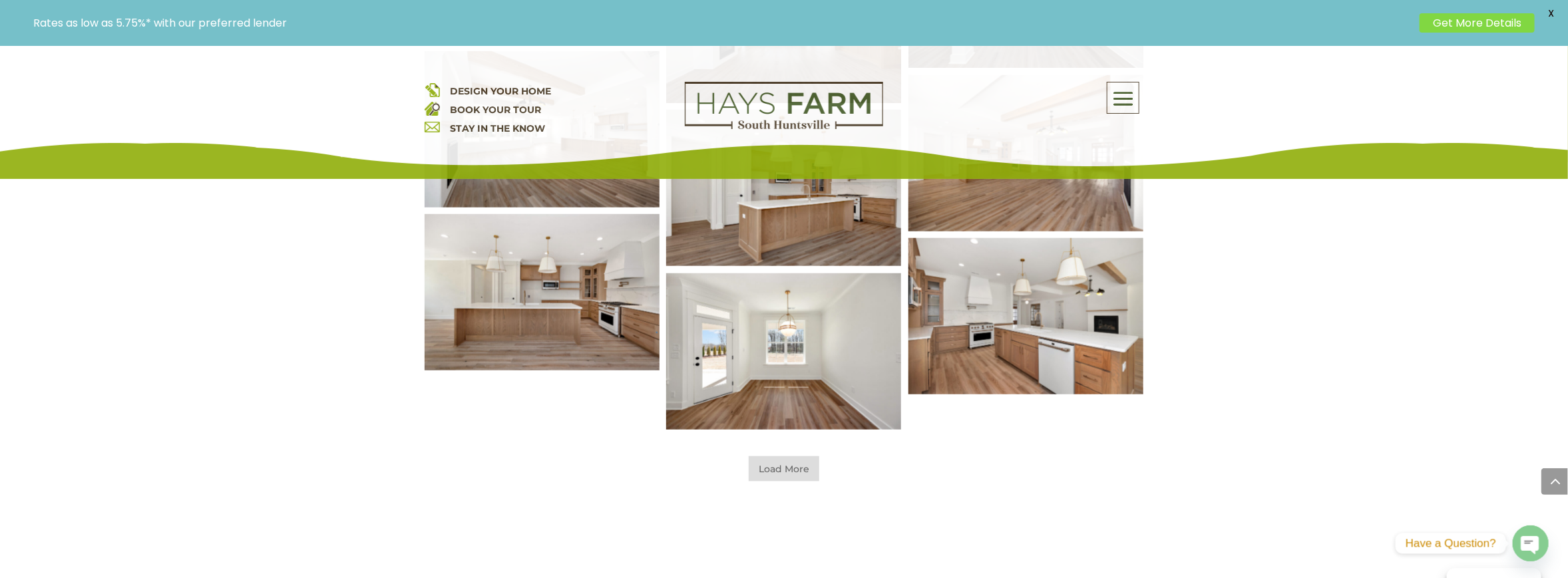
click at [780, 470] on span "Load More" at bounding box center [784, 469] width 71 height 26
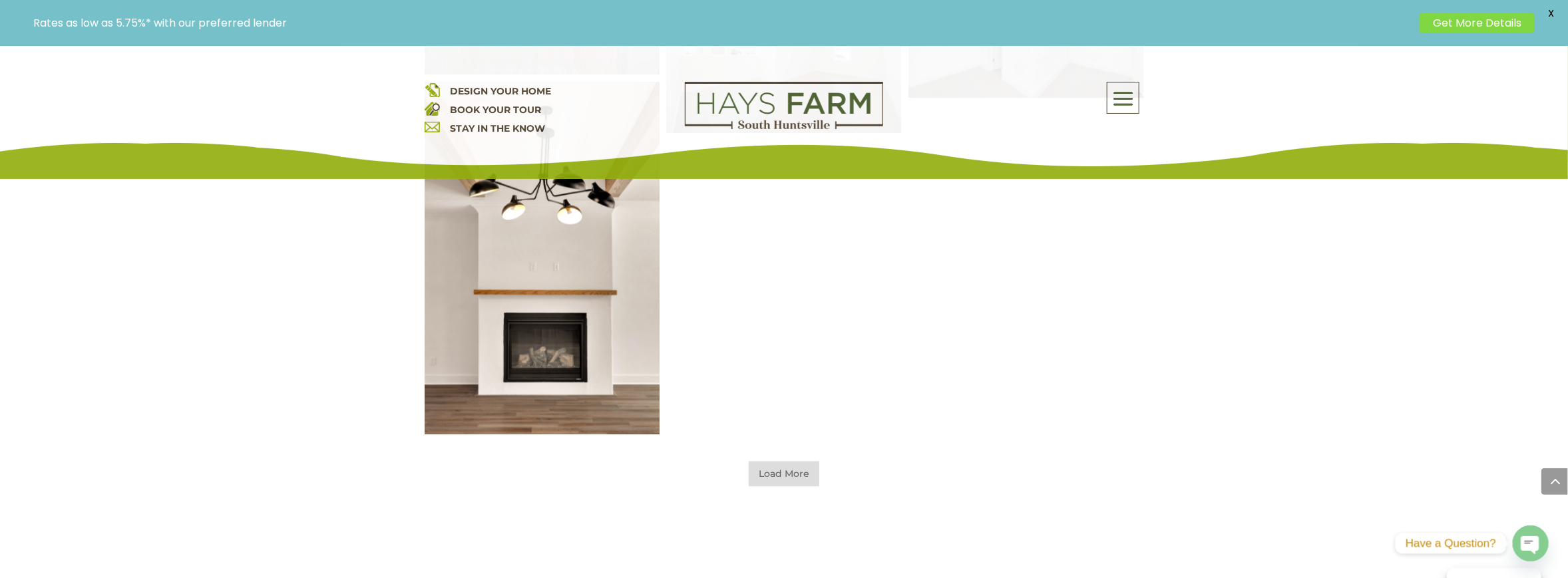
scroll to position [11311, 0]
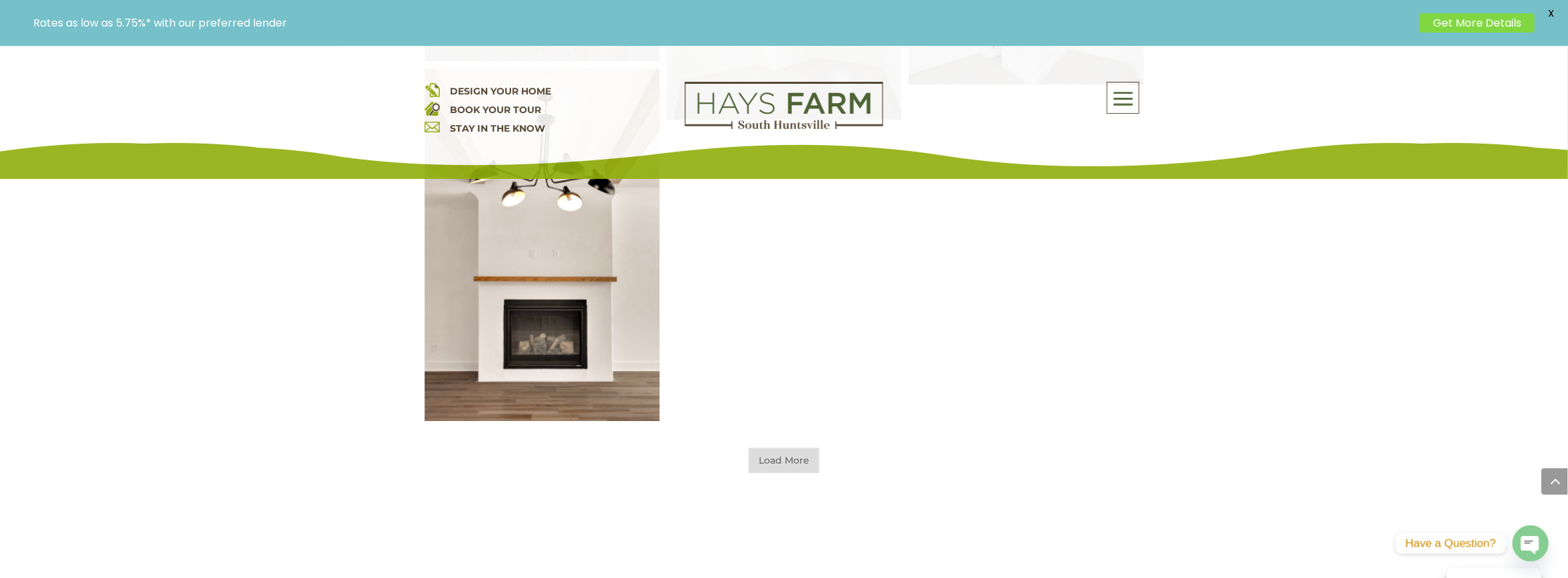
click at [819, 463] on div "Load More" at bounding box center [784, 461] width 719 height 26
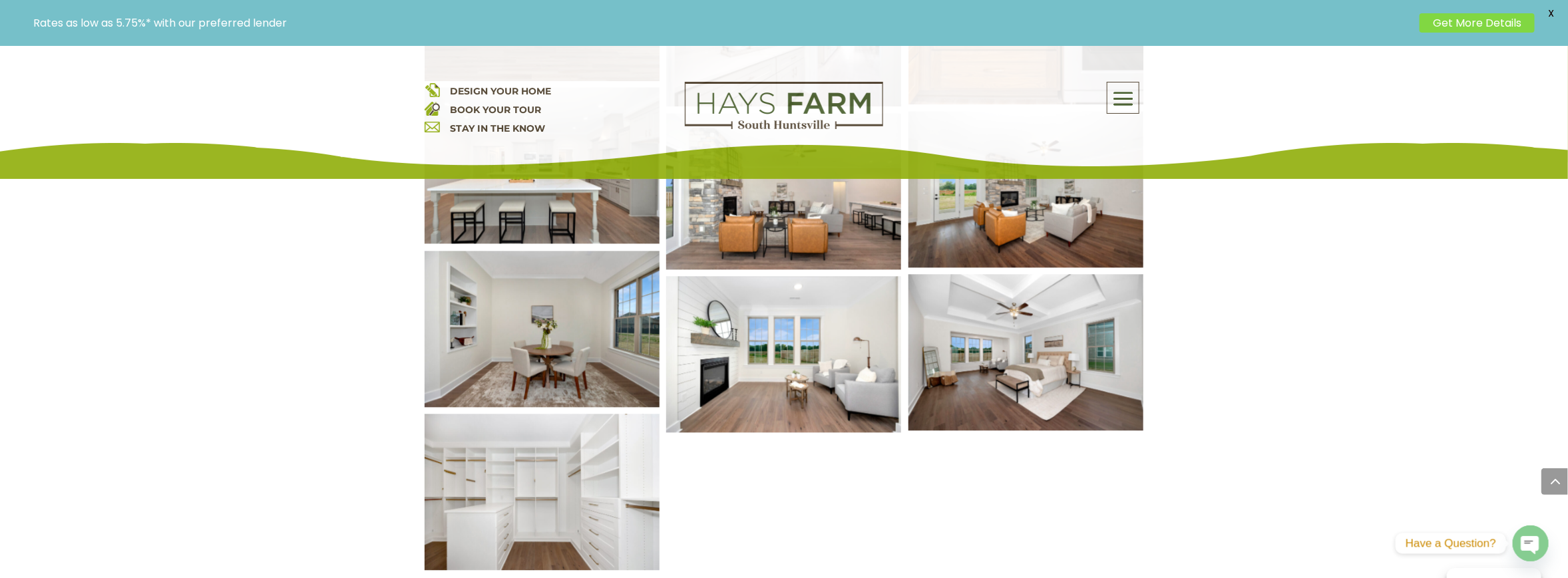
scroll to position [11844, 0]
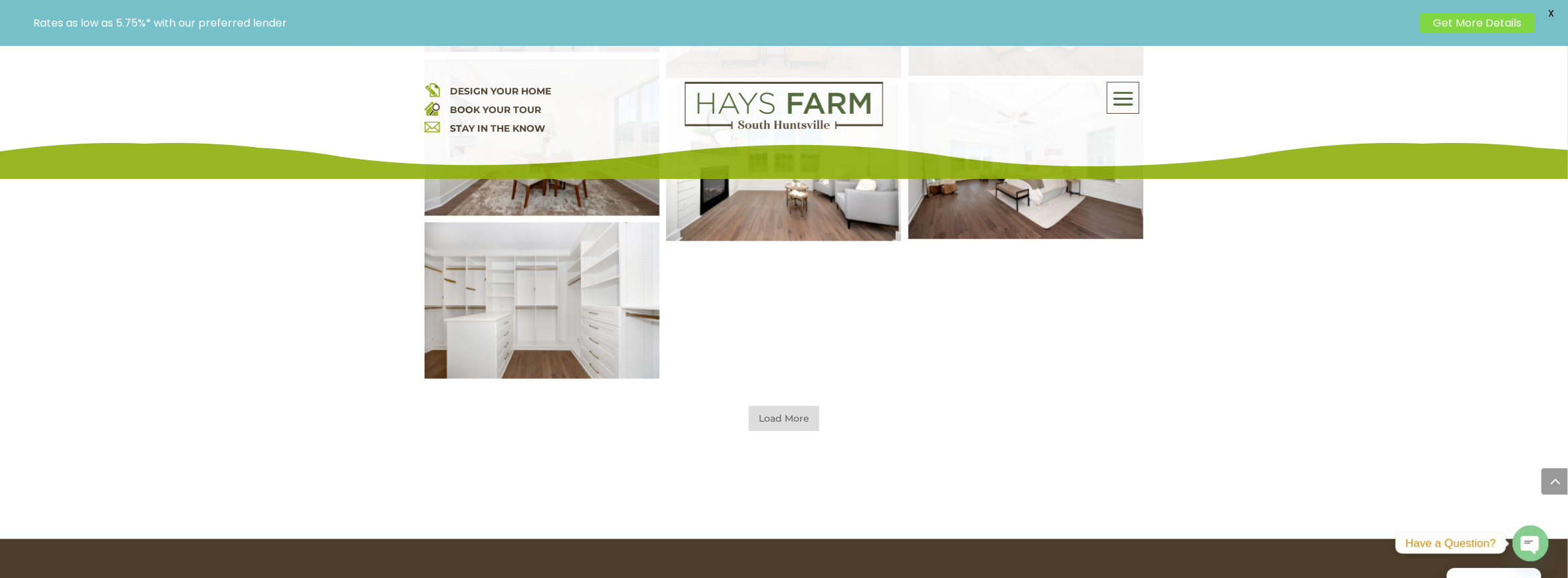
click at [767, 408] on span "Load More" at bounding box center [784, 418] width 71 height 26
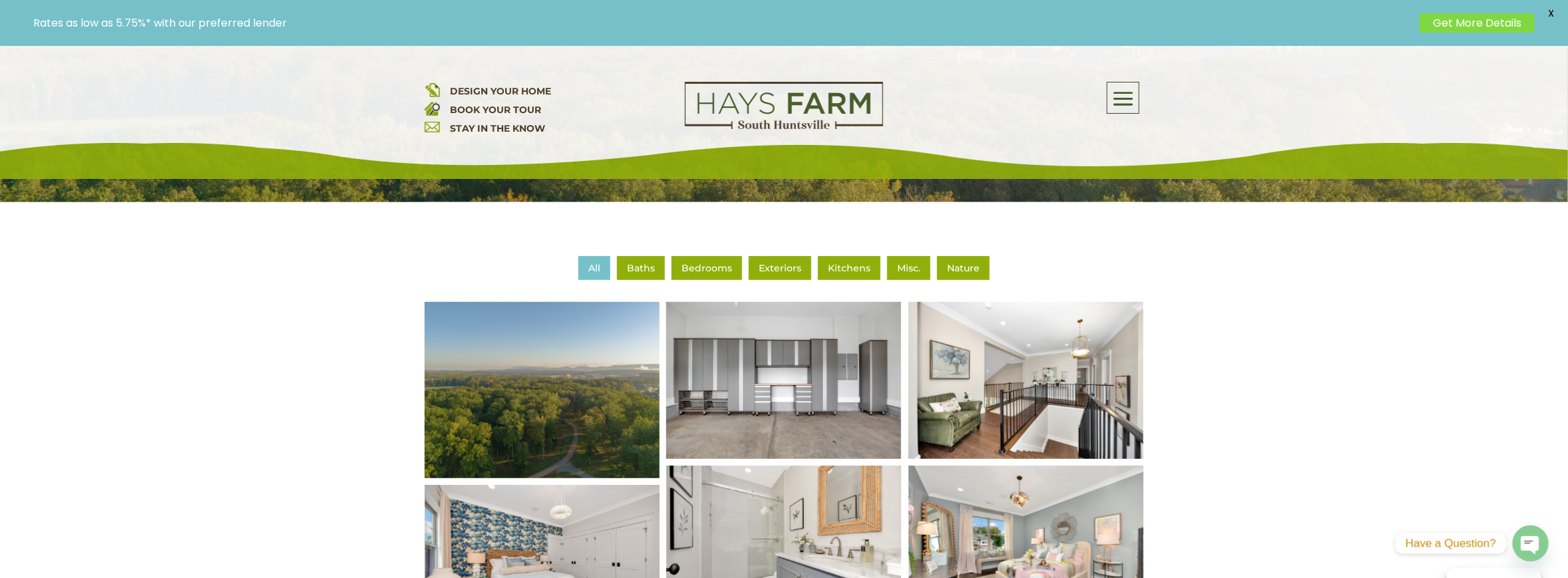
scroll to position [421, 0]
